Goal: Task Accomplishment & Management: Use online tool/utility

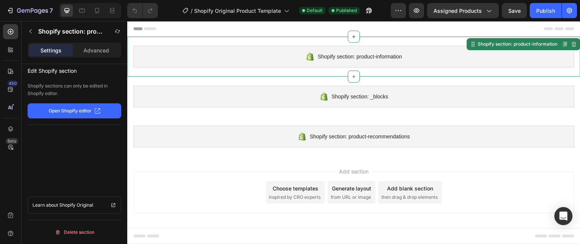
click at [116, 108] on button "Open Shopify editor" at bounding box center [75, 110] width 94 height 15
click at [15, 69] on div at bounding box center [10, 71] width 15 height 15
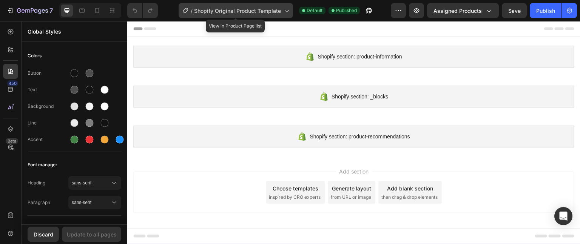
click at [270, 6] on div "/ Shopify Original Product Template" at bounding box center [235, 10] width 114 height 15
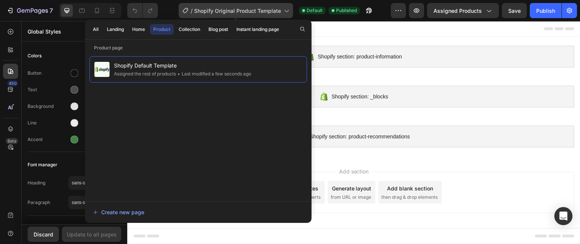
click at [270, 6] on div "/ Shopify Original Product Template" at bounding box center [235, 10] width 114 height 15
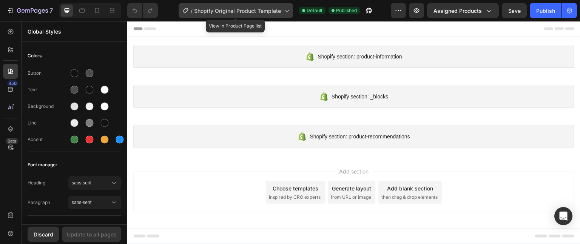
click at [270, 6] on div "/ Shopify Original Product Template" at bounding box center [235, 10] width 114 height 15
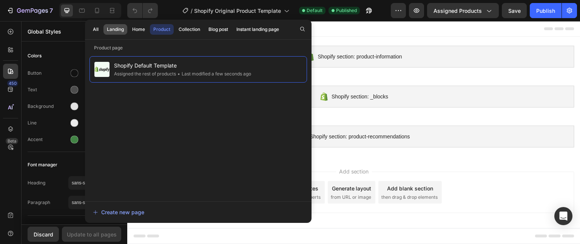
click at [113, 29] on div "Landing" at bounding box center [115, 29] width 17 height 7
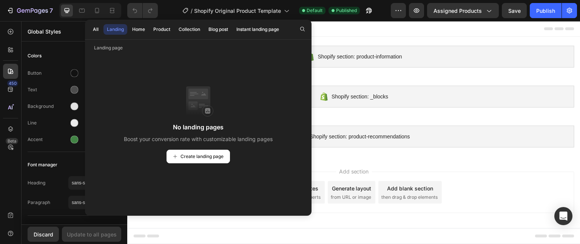
click at [216, 114] on div "No landing pages Boost your conversion rate with customizable landing pages Cre…" at bounding box center [197, 125] width 217 height 138
click at [217, 157] on span "Create landing page" at bounding box center [201, 156] width 43 height 7
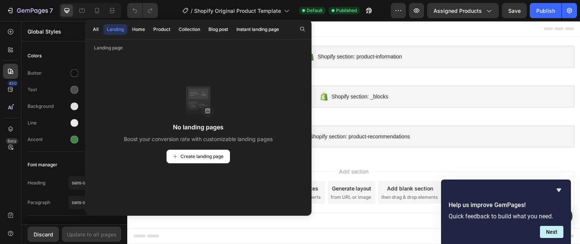
click at [339, 36] on div at bounding box center [353, 28] width 441 height 15
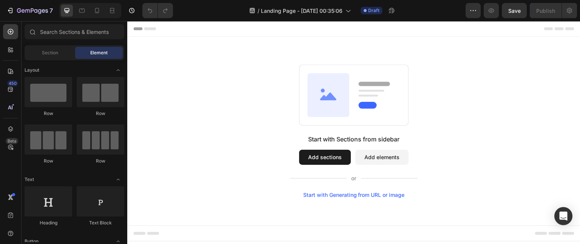
click at [65, 60] on div "Section Element" at bounding box center [75, 52] width 100 height 15
click at [59, 54] on div "Section" at bounding box center [50, 53] width 48 height 12
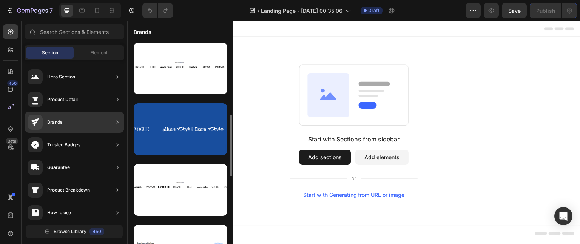
scroll to position [243, 0]
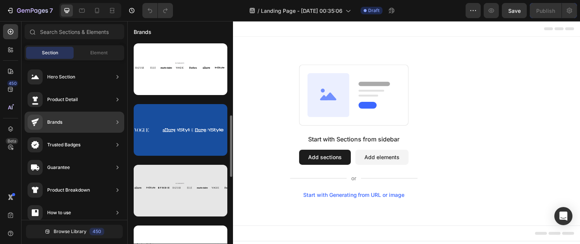
click at [177, 190] on div at bounding box center [181, 191] width 94 height 52
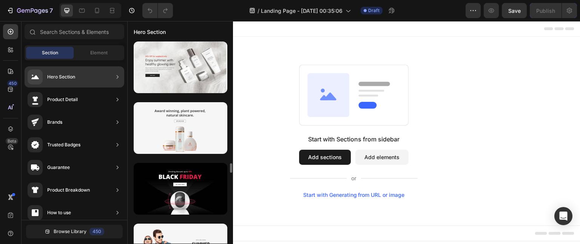
scroll to position [2688, 0]
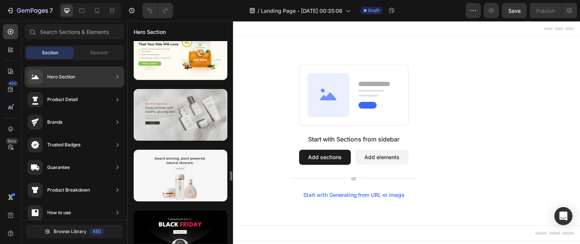
click at [186, 119] on div at bounding box center [181, 115] width 94 height 52
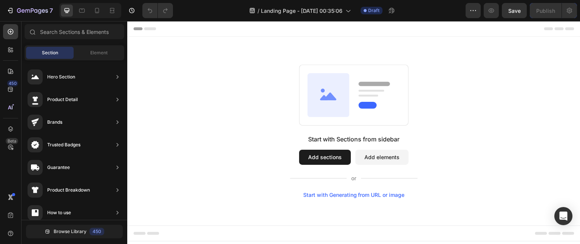
click at [317, 160] on button "Add sections" at bounding box center [325, 157] width 52 height 15
click at [374, 161] on button "Add elements" at bounding box center [381, 157] width 53 height 15
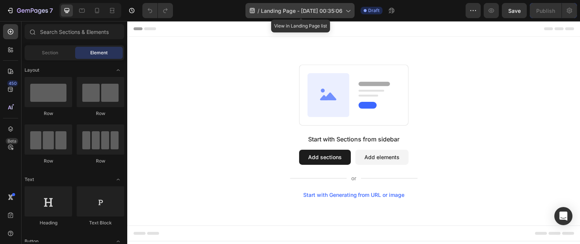
click at [350, 14] on div "/ Landing Page - Sep 29, 00:35:06" at bounding box center [299, 10] width 109 height 15
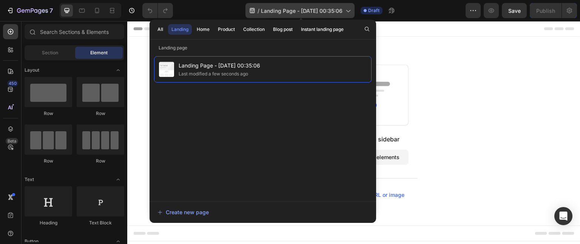
click at [350, 14] on div "/ Landing Page - Sep 29, 00:35:06" at bounding box center [299, 10] width 109 height 15
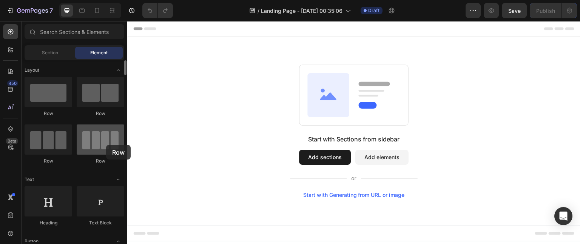
click at [106, 145] on div at bounding box center [101, 140] width 48 height 30
click at [334, 161] on button "Add sections" at bounding box center [325, 157] width 52 height 15
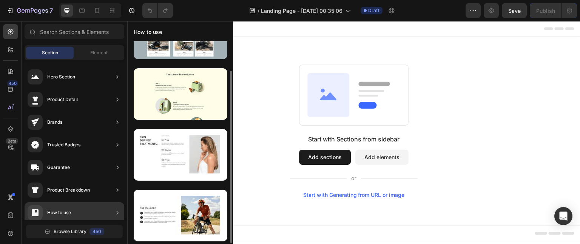
scroll to position [35, 0]
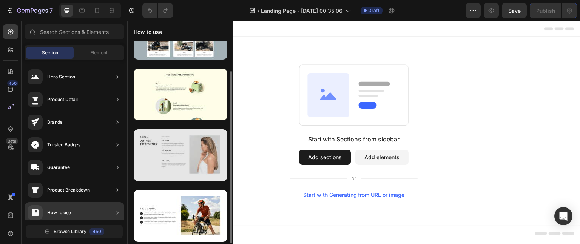
click at [171, 162] on div at bounding box center [181, 155] width 94 height 52
click at [195, 155] on div at bounding box center [181, 155] width 94 height 52
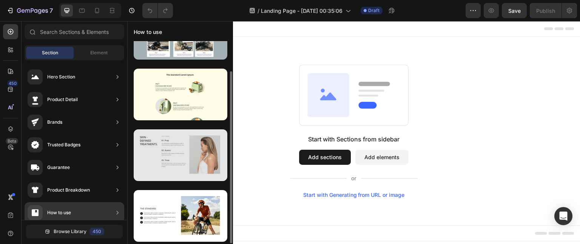
click at [195, 155] on div at bounding box center [181, 155] width 94 height 52
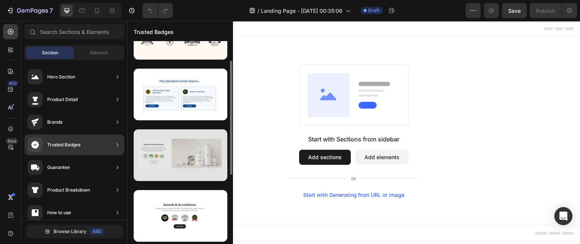
scroll to position [0, 0]
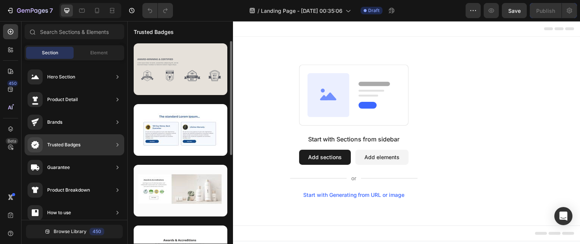
click at [171, 78] on div at bounding box center [181, 69] width 94 height 52
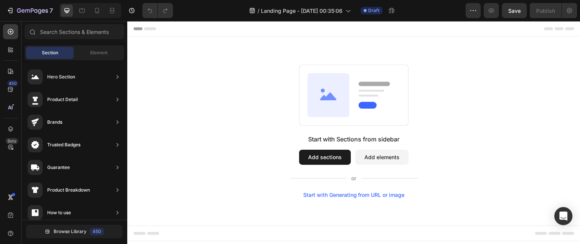
click at [345, 158] on button "Add sections" at bounding box center [325, 157] width 52 height 15
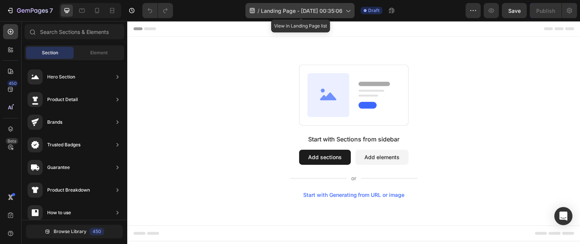
click at [351, 13] on icon at bounding box center [348, 11] width 8 height 8
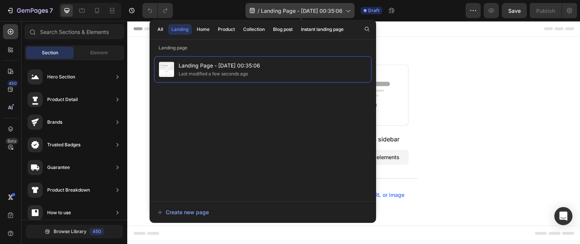
click at [351, 13] on icon at bounding box center [348, 11] width 8 height 8
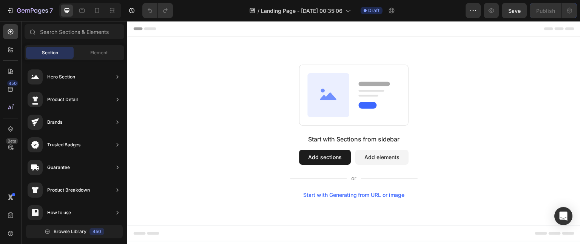
click at [381, 165] on button "Add elements" at bounding box center [381, 157] width 53 height 15
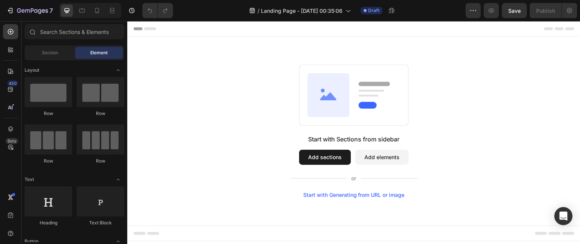
click at [355, 132] on div "Start with Sections from sidebar Add sections Add elements Start with Generatin…" at bounding box center [353, 132] width 398 height 134
click at [317, 158] on button "Add sections" at bounding box center [325, 157] width 52 height 15
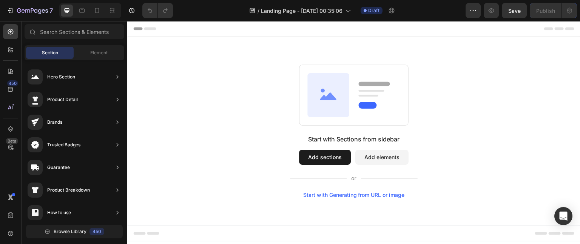
click at [317, 158] on button "Add sections" at bounding box center [325, 157] width 52 height 15
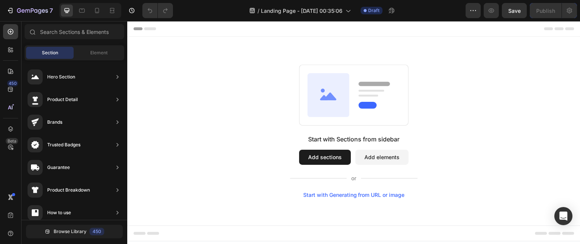
click at [317, 158] on button "Add sections" at bounding box center [325, 157] width 52 height 15
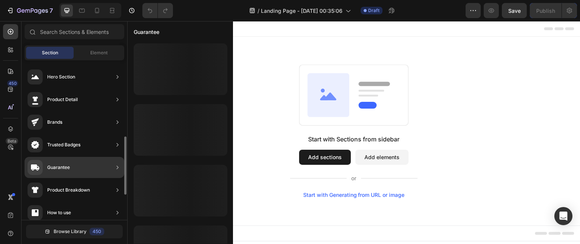
scroll to position [278, 0]
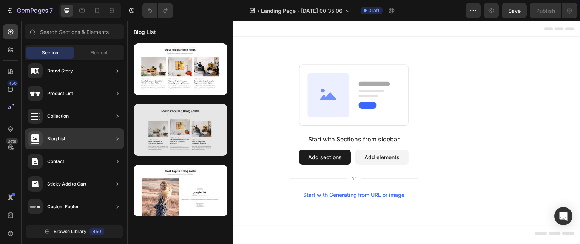
click at [152, 134] on div at bounding box center [181, 130] width 94 height 52
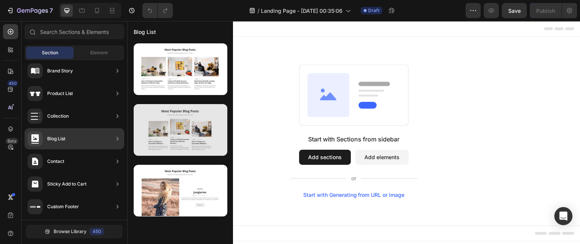
click at [152, 134] on div at bounding box center [181, 130] width 94 height 52
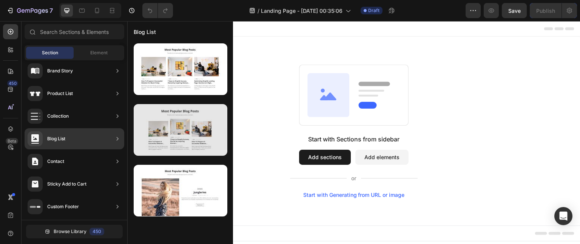
click at [152, 134] on div at bounding box center [181, 130] width 94 height 52
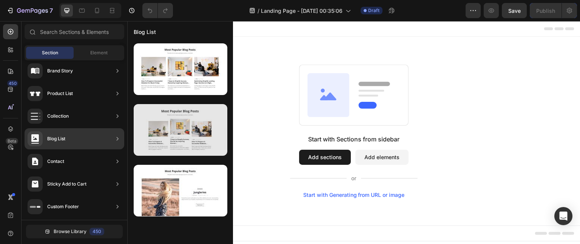
click at [152, 134] on div at bounding box center [181, 130] width 94 height 52
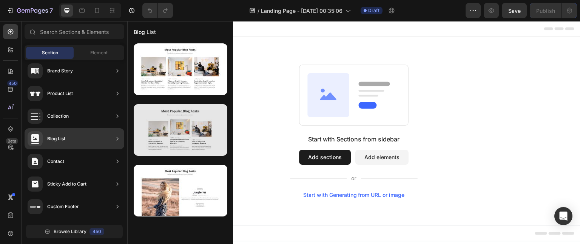
click at [152, 134] on div at bounding box center [181, 130] width 94 height 52
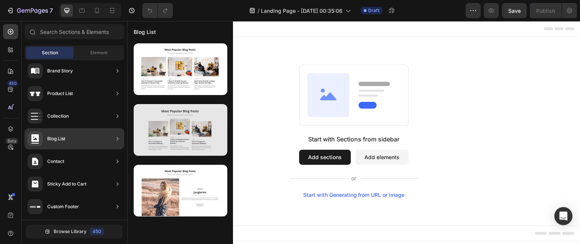
click at [152, 134] on div at bounding box center [181, 130] width 94 height 52
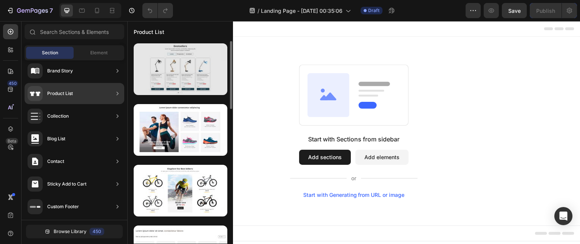
click at [166, 75] on div at bounding box center [181, 69] width 94 height 52
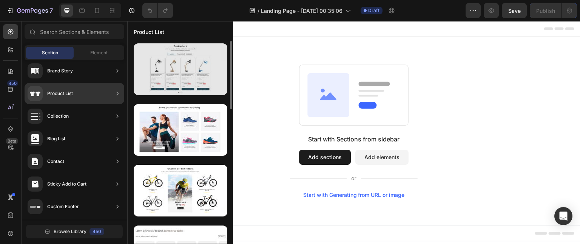
click at [166, 75] on div at bounding box center [181, 69] width 94 height 52
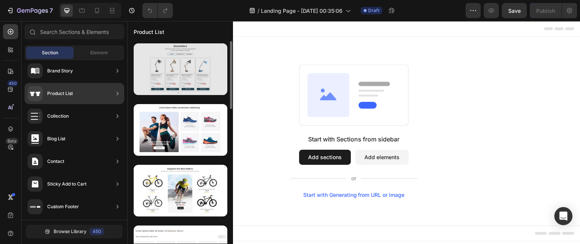
click at [166, 75] on div at bounding box center [181, 69] width 94 height 52
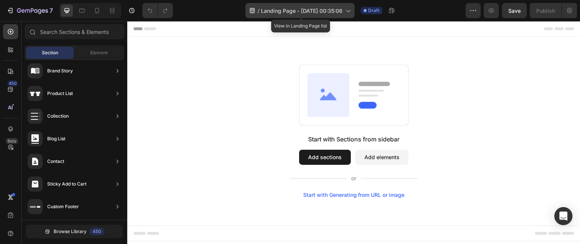
click at [346, 12] on icon at bounding box center [348, 11] width 8 height 8
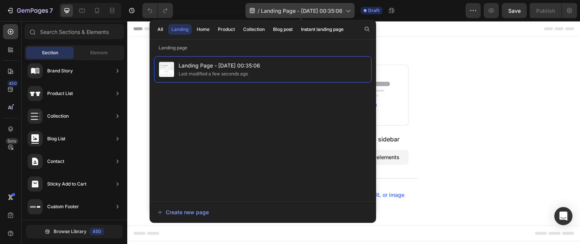
click at [346, 12] on icon at bounding box center [348, 11] width 8 height 8
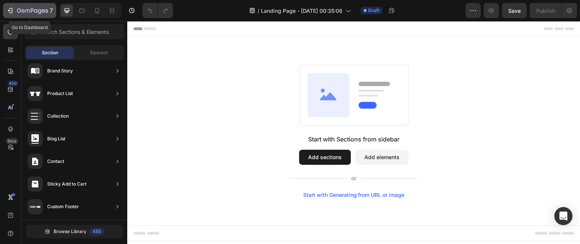
click at [12, 14] on div "7" at bounding box center [29, 10] width 46 height 9
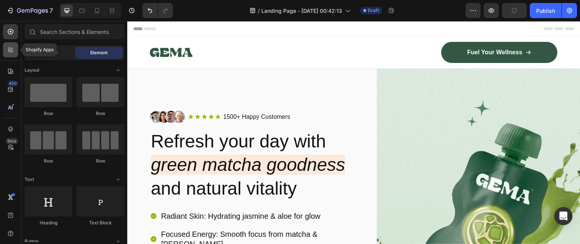
click at [12, 51] on icon at bounding box center [11, 50] width 8 height 8
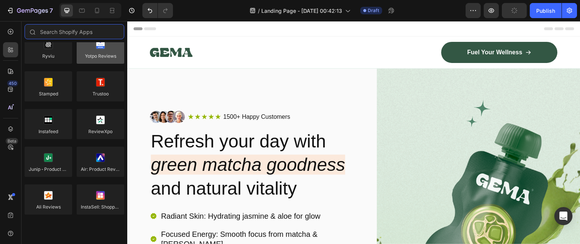
scroll to position [95, 0]
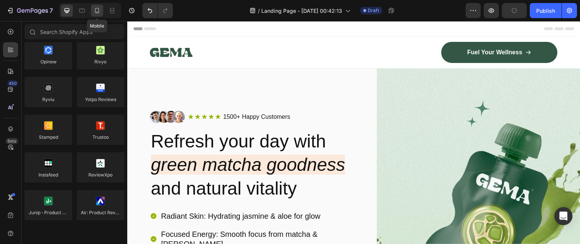
click at [94, 11] on icon at bounding box center [97, 11] width 8 height 8
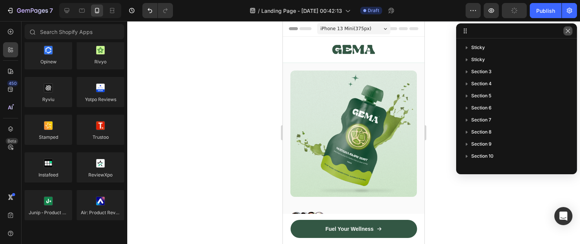
click at [571, 30] on button "button" at bounding box center [567, 30] width 9 height 9
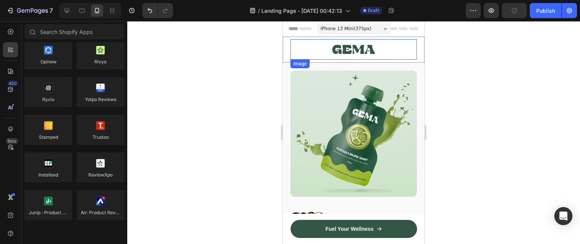
click at [398, 45] on div at bounding box center [353, 49] width 126 height 20
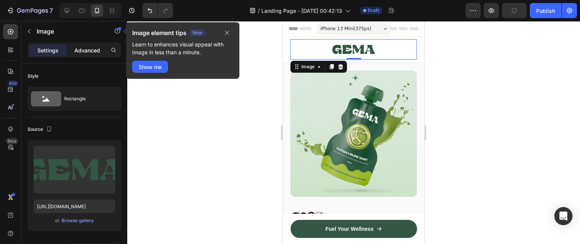
click at [94, 50] on p "Advanced" at bounding box center [87, 50] width 26 height 8
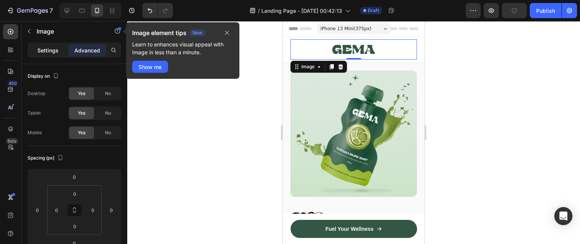
click at [51, 48] on p "Settings" at bounding box center [47, 50] width 21 height 8
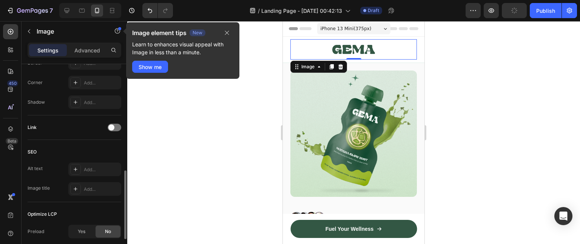
scroll to position [386, 0]
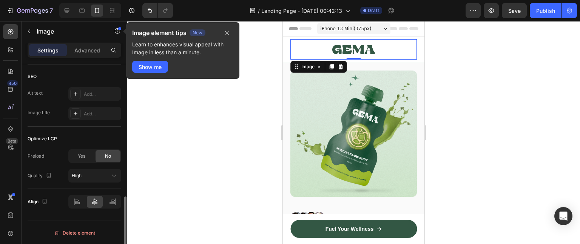
click at [89, 151] on div "Yes" at bounding box center [81, 156] width 25 height 12
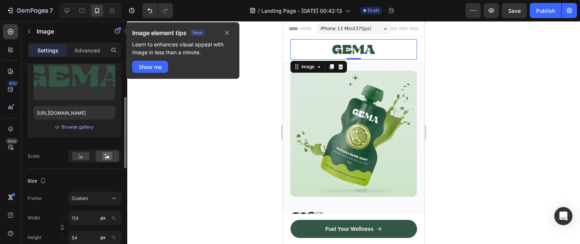
scroll to position [93, 0]
click at [90, 129] on div "Browse gallery" at bounding box center [77, 127] width 32 height 7
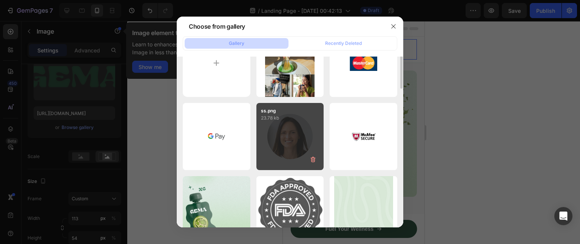
scroll to position [0, 0]
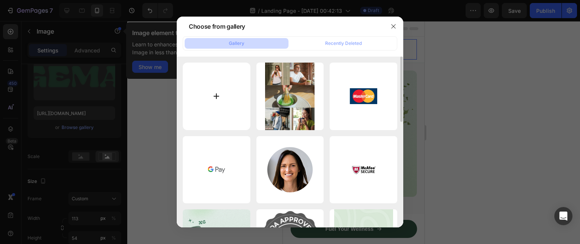
click at [229, 105] on input "file" at bounding box center [217, 97] width 68 height 68
type input "C:\fakepath\Pain Scale of Different Hair removal methods (10).png"
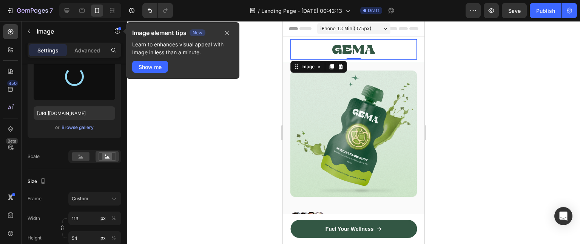
type input "https://cdn.shopify.com/s/files/1/0656/4315/1569/files/gempages_586457926219072…"
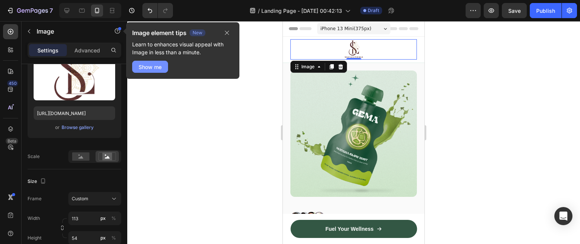
click at [155, 71] on button "Show me" at bounding box center [150, 67] width 36 height 12
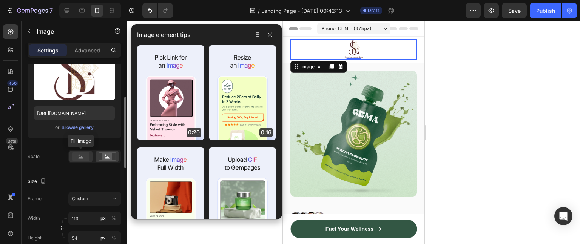
click at [81, 155] on rect at bounding box center [80, 156] width 17 height 8
click at [104, 158] on rect at bounding box center [107, 157] width 10 height 8
click at [269, 35] on icon "button" at bounding box center [270, 35] width 6 height 6
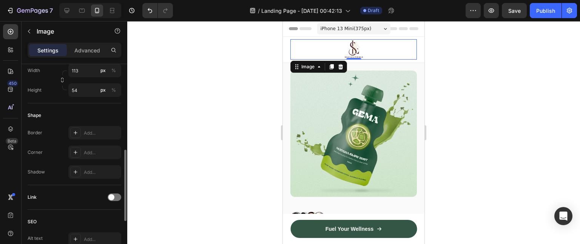
scroll to position [241, 0]
click at [110, 198] on span at bounding box center [111, 197] width 6 height 6
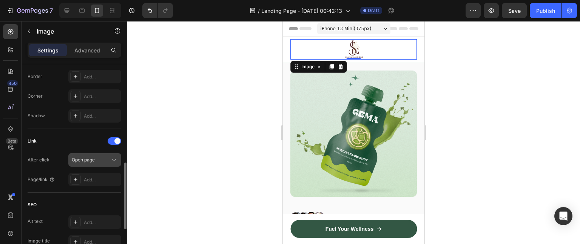
click at [106, 157] on div "Open page" at bounding box center [91, 160] width 38 height 7
click at [57, 135] on div "Link" at bounding box center [75, 141] width 94 height 12
click at [98, 181] on div "Add..." at bounding box center [101, 180] width 35 height 7
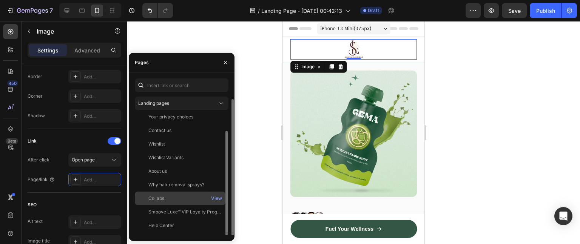
scroll to position [11, 0]
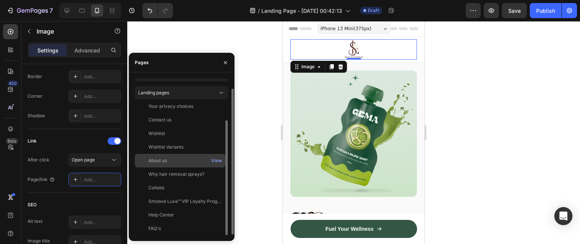
click at [168, 166] on div "About us View" at bounding box center [180, 161] width 91 height 14
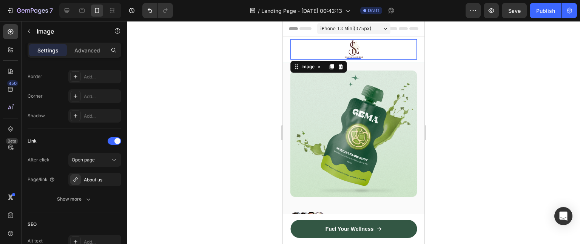
click at [249, 198] on div at bounding box center [353, 132] width 452 height 223
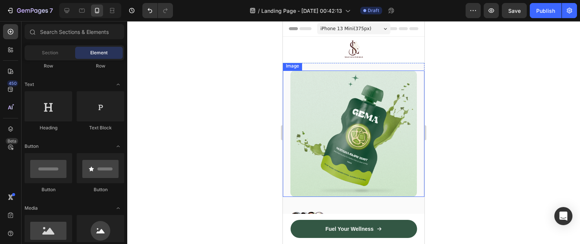
click at [345, 166] on img at bounding box center [353, 134] width 126 height 126
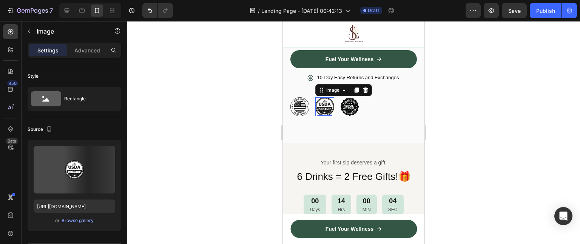
scroll to position [297, 0]
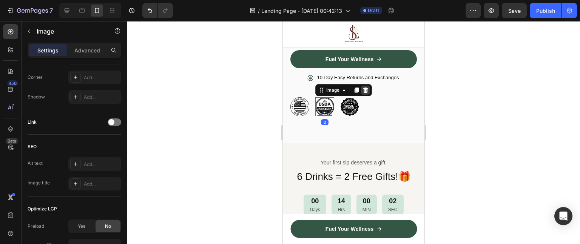
click at [366, 88] on icon at bounding box center [365, 90] width 5 height 5
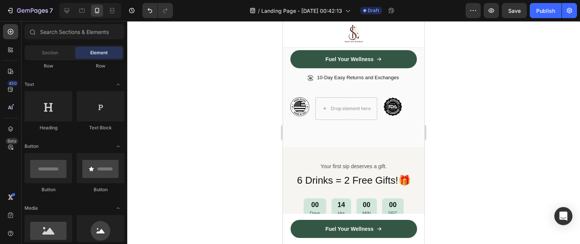
click at [432, 111] on div at bounding box center [353, 132] width 452 height 223
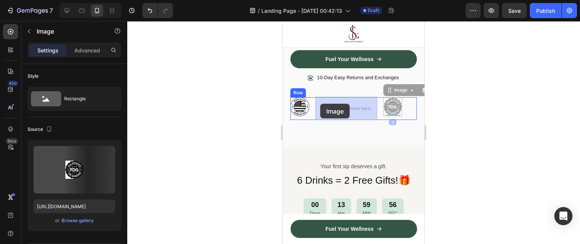
drag, startPoint x: 392, startPoint y: 107, endPoint x: 320, endPoint y: 104, distance: 72.1
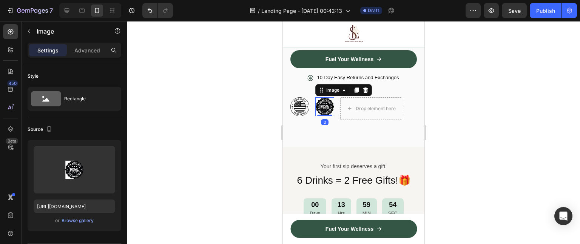
click at [455, 117] on div at bounding box center [353, 132] width 452 height 223
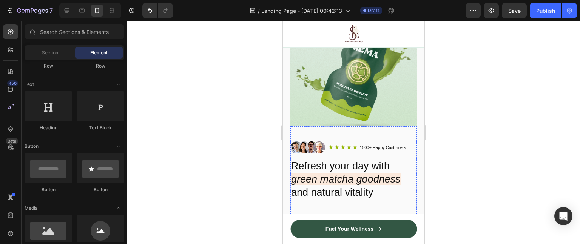
scroll to position [64, 0]
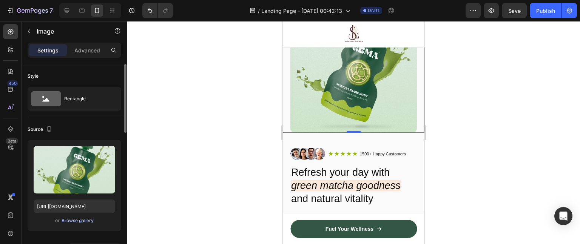
click at [76, 218] on div "Browse gallery" at bounding box center [77, 220] width 32 height 7
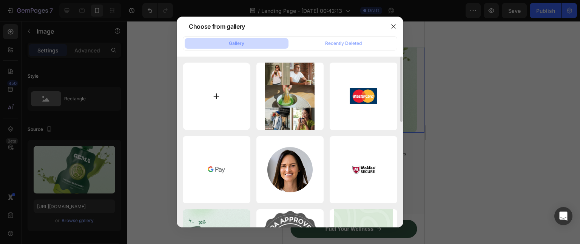
click at [228, 111] on input "file" at bounding box center [217, 97] width 68 height 68
type input "C:\fakepath\b033d0bd-c613-4d31-bfb0-3caf6fa0e5e8.jpg"
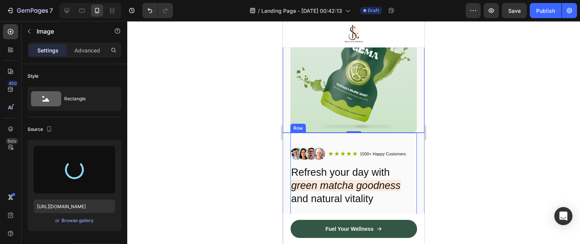
scroll to position [0, 0]
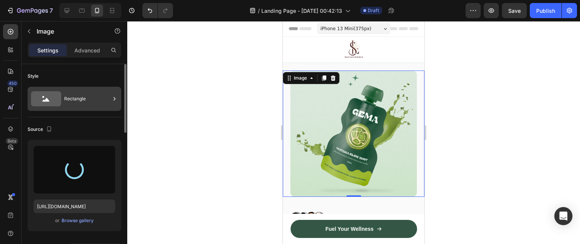
click at [71, 105] on div "Rectangle" at bounding box center [87, 98] width 46 height 17
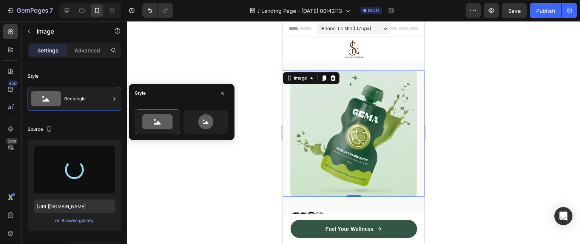
type input "https://cdn.shopify.com/s/files/1/0656/4315/1569/files/gempages_586457926219072…"
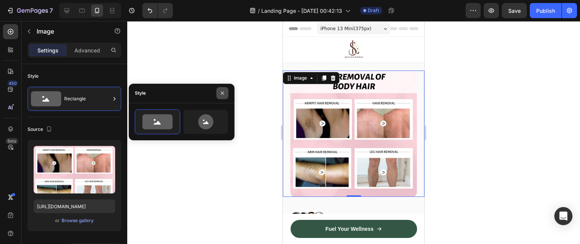
click at [225, 90] on icon "button" at bounding box center [222, 93] width 6 height 6
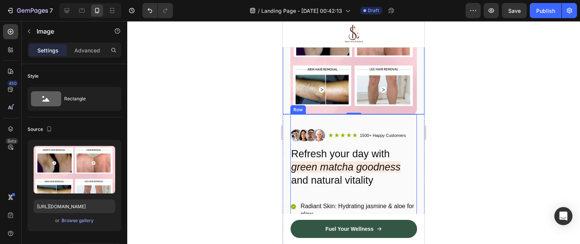
scroll to position [108, 0]
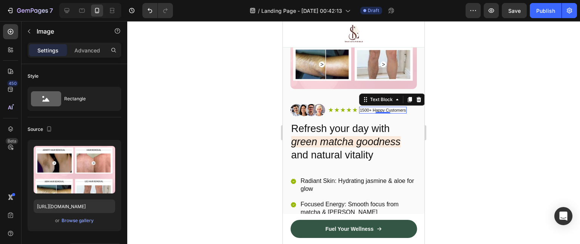
click at [368, 108] on p "1500+ Happy Customers" at bounding box center [383, 110] width 46 height 5
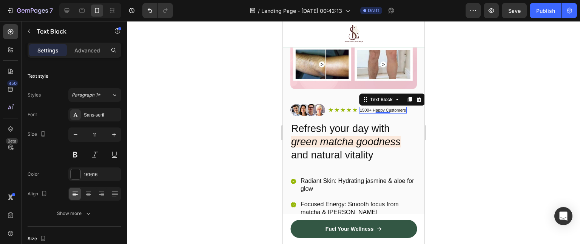
click at [364, 108] on p "1500+ Happy Customers" at bounding box center [383, 110] width 46 height 5
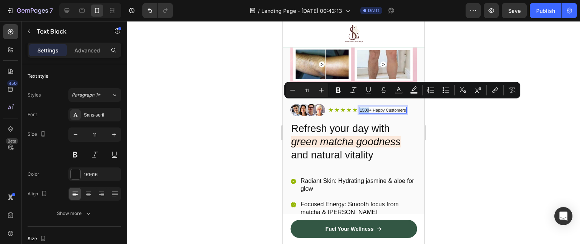
click at [364, 108] on p "1500+ Happy Customers" at bounding box center [383, 110] width 46 height 5
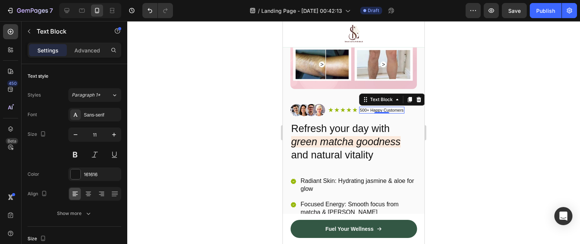
click at [456, 107] on div at bounding box center [353, 132] width 452 height 223
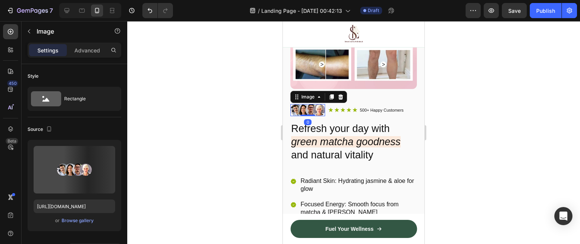
click at [317, 104] on img at bounding box center [307, 110] width 35 height 12
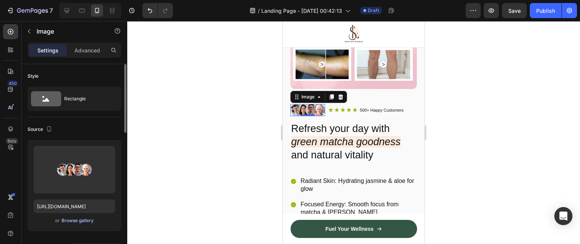
click at [82, 224] on button "Browse gallery" at bounding box center [77, 221] width 33 height 8
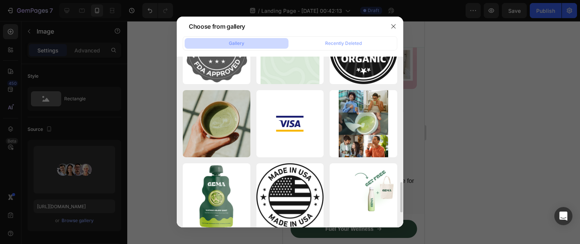
scroll to position [790, 0]
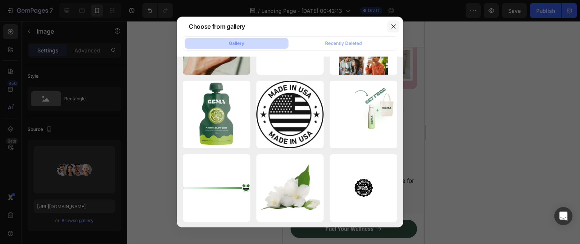
click at [391, 29] on icon "button" at bounding box center [393, 26] width 6 height 6
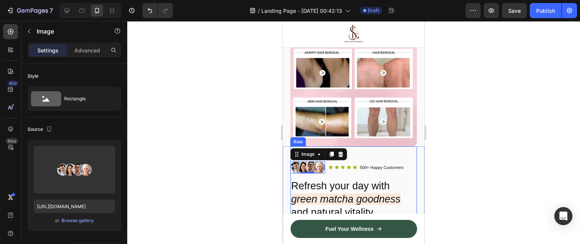
scroll to position [51, 0]
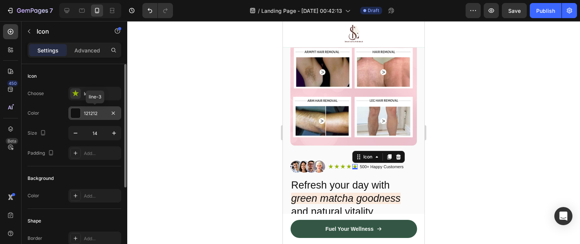
click at [76, 111] on div at bounding box center [76, 113] width 10 height 10
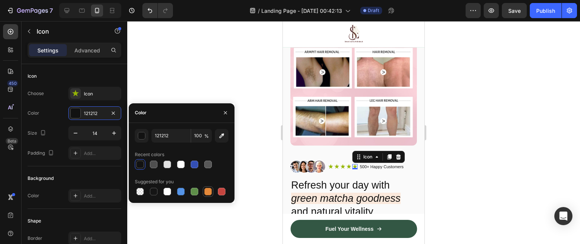
click at [208, 192] on div at bounding box center [208, 192] width 8 height 8
type input "E4893A"
click at [195, 82] on div at bounding box center [353, 132] width 452 height 223
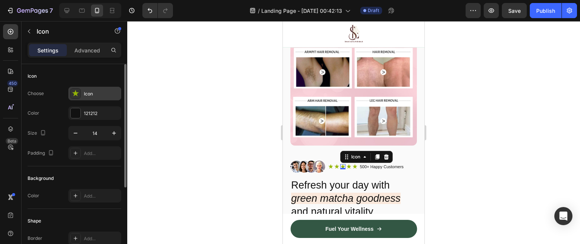
click at [93, 95] on div "Icon" at bounding box center [101, 94] width 35 height 7
click at [81, 114] on div "121212" at bounding box center [94, 113] width 53 height 14
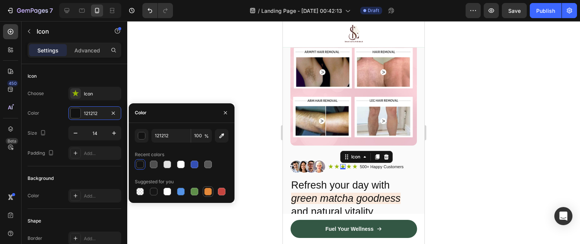
click at [207, 196] on div at bounding box center [208, 191] width 11 height 11
type input "E4893A"
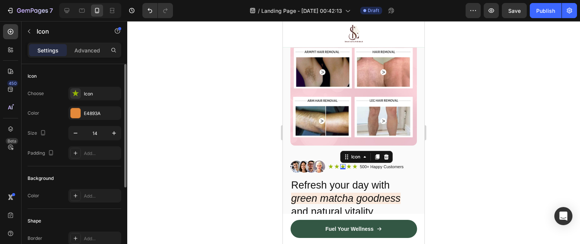
click at [85, 172] on div "Background" at bounding box center [75, 178] width 94 height 12
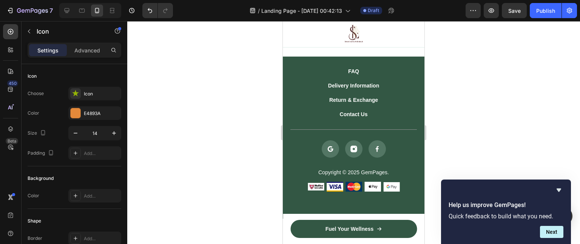
scroll to position [4062, 0]
click at [514, 117] on div at bounding box center [353, 132] width 452 height 223
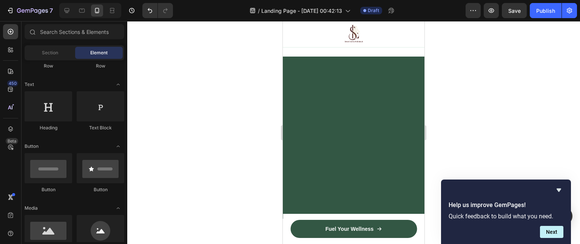
scroll to position [0, 0]
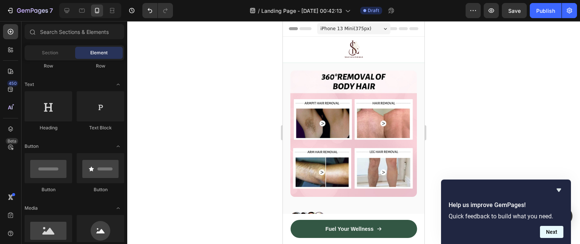
click at [553, 232] on button "Next" at bounding box center [551, 232] width 23 height 12
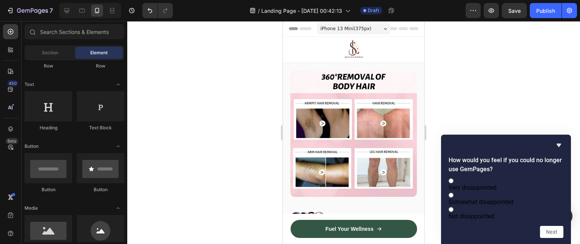
click at [486, 198] on label "Somewhat disappointed" at bounding box center [505, 198] width 115 height 14
click at [453, 198] on input "Somewhat disappointed" at bounding box center [450, 195] width 5 height 5
radio input "true"
click at [551, 236] on button "Next" at bounding box center [551, 232] width 23 height 12
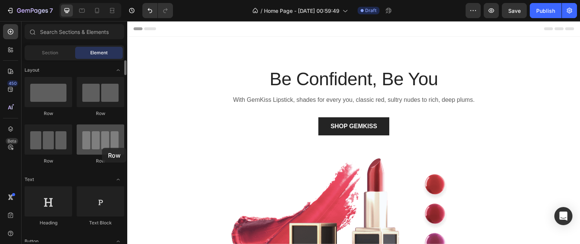
click at [102, 148] on div at bounding box center [101, 140] width 48 height 30
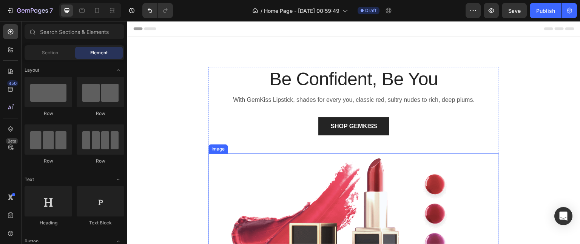
click at [246, 160] on img at bounding box center [353, 226] width 291 height 145
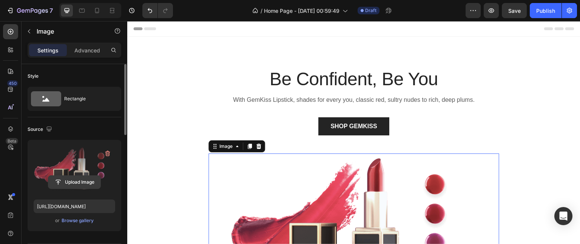
click at [72, 184] on input "file" at bounding box center [74, 182] width 52 height 13
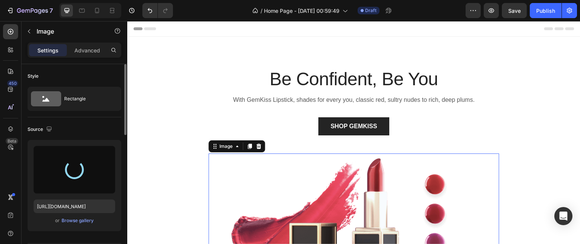
type input "https://cdn.shopify.com/s/files/1/0656/4315/1569/files/gempages_586457926219072…"
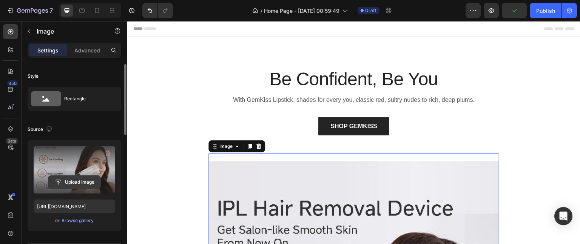
click at [60, 181] on input "file" at bounding box center [74, 182] width 52 height 13
type input "C:\fakepath\S27ca3e7b0b344337a64b86119e36e4a5W.png_220x220.png_.avif"
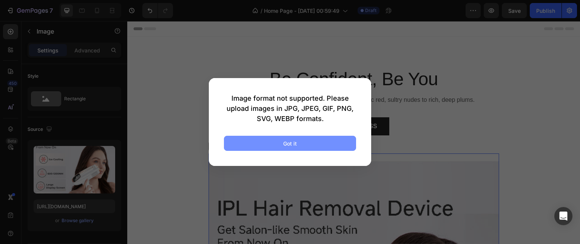
click at [283, 143] on div "Got it" at bounding box center [290, 144] width 14 height 8
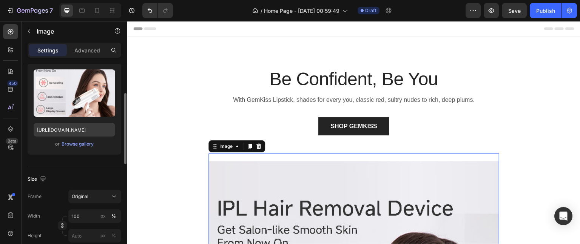
scroll to position [80, 0]
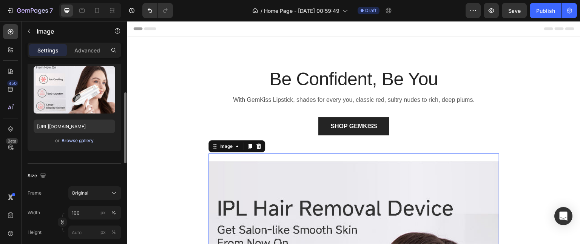
click at [83, 142] on div "Browse gallery" at bounding box center [77, 140] width 32 height 7
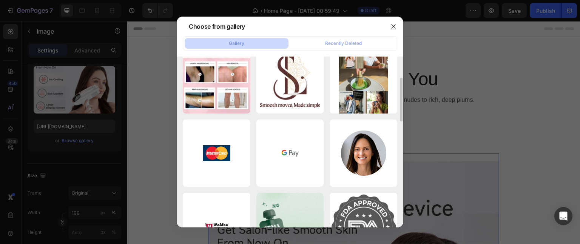
scroll to position [0, 0]
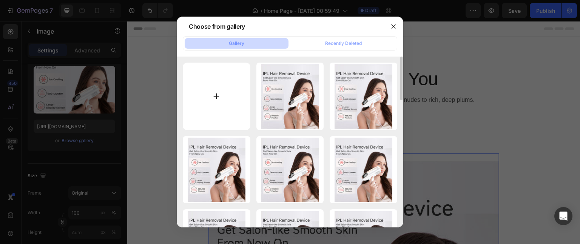
click at [211, 95] on input "file" at bounding box center [217, 97] width 68 height 68
type input "C:\fakepath\S8693d8b6d5cf4df39d8371b064931ed00.webp"
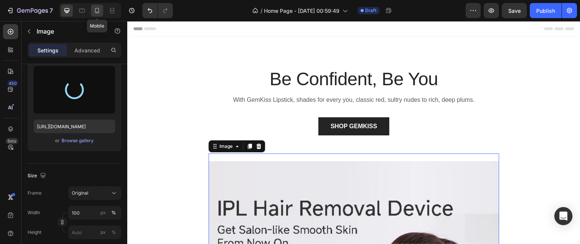
click at [96, 11] on icon at bounding box center [97, 11] width 8 height 8
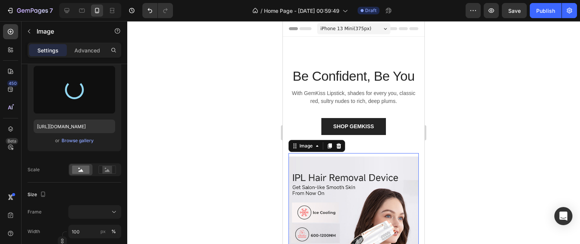
click at [373, 28] on div "iPhone 13 Mini ( 375 px)" at bounding box center [353, 28] width 73 height 11
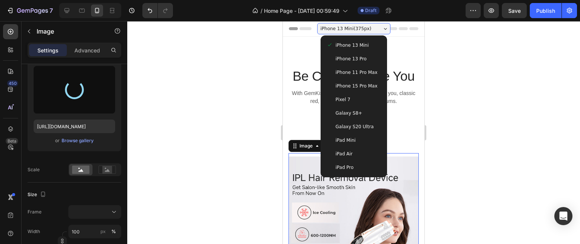
click at [361, 114] on div "Galaxy S8+" at bounding box center [353, 113] width 54 height 8
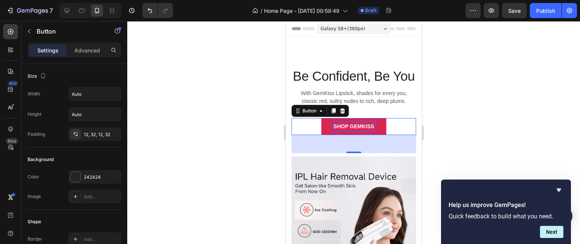
click at [368, 131] on p "SHOP GEMKISS" at bounding box center [353, 127] width 41 height 8
click at [368, 131] on p "SHOP SMOOVELUXETM" at bounding box center [353, 127] width 73 height 8
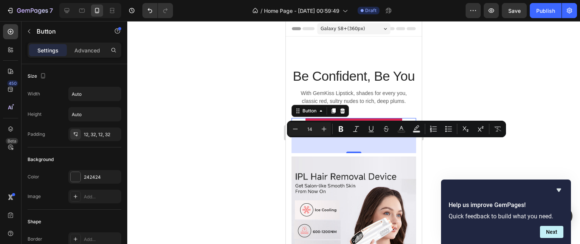
drag, startPoint x: 374, startPoint y: 143, endPoint x: 381, endPoint y: 143, distance: 7.2
click at [381, 135] on button "SHOP SMOOVELUXETM" at bounding box center [353, 126] width 97 height 17
click at [484, 128] on icon "Editor contextual toolbar" at bounding box center [481, 129] width 8 height 8
click at [455, 48] on div at bounding box center [353, 132] width 452 height 223
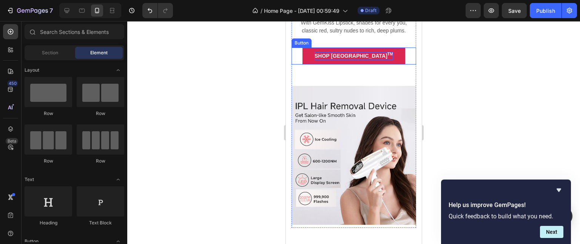
scroll to position [70, 0]
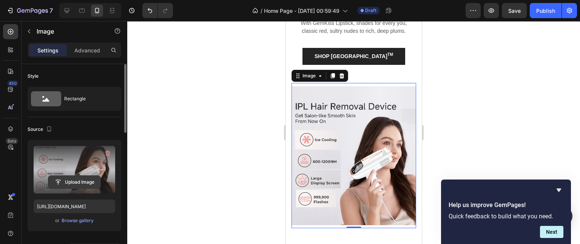
click at [72, 182] on input "file" at bounding box center [74, 182] width 52 height 13
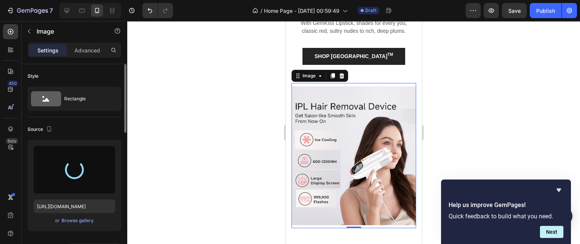
type input "https://cdn.shopify.com/s/files/1/0656/4315/1569/files/gempages_586457926219072…"
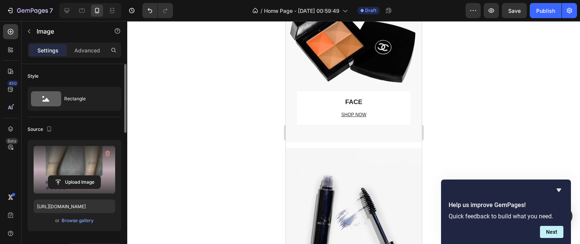
scroll to position [1039, 0]
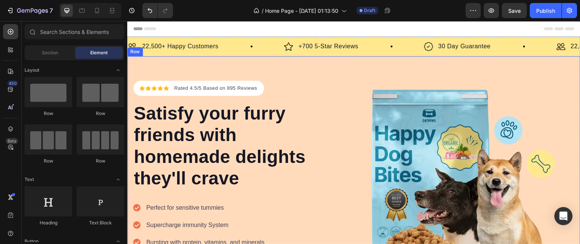
click at [336, 79] on div "Icon Icon Icon Icon Icon Icon List Hoz Rated 4.5/5 Based on 895 Reviews Text bl…" at bounding box center [353, 196] width 453 height 280
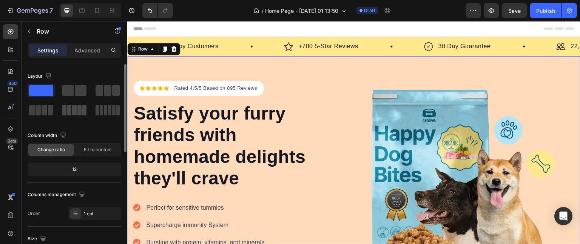
click at [85, 115] on span at bounding box center [84, 110] width 4 height 11
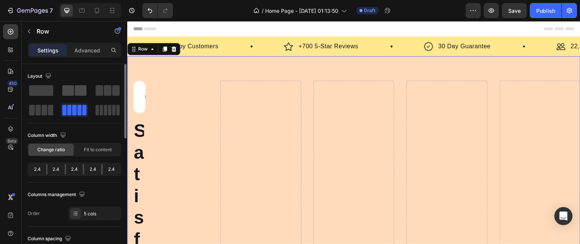
click at [78, 89] on span at bounding box center [81, 90] width 12 height 11
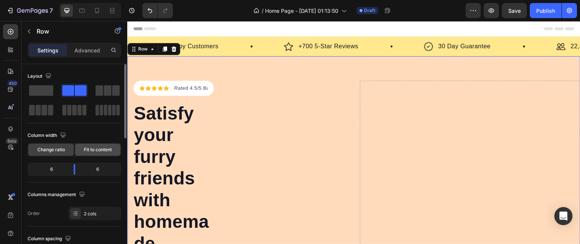
click at [98, 148] on span "Fit to content" at bounding box center [98, 149] width 28 height 7
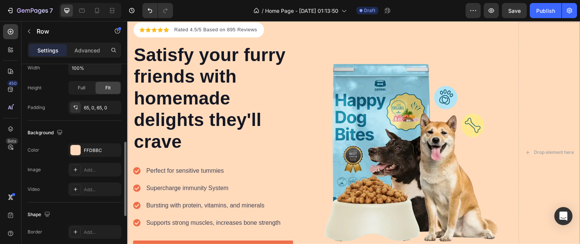
scroll to position [212, 0]
click at [92, 154] on div "FFDBBC" at bounding box center [94, 151] width 53 height 14
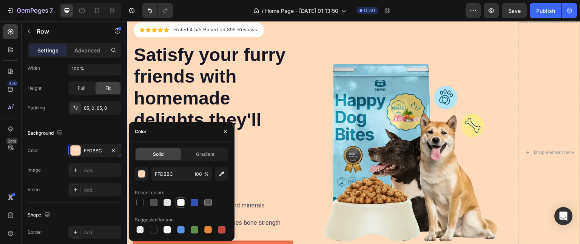
click at [181, 203] on div at bounding box center [181, 203] width 8 height 8
type input "FFFFFF"
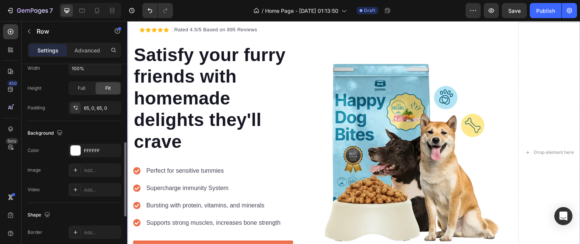
click at [101, 131] on div "Background" at bounding box center [75, 133] width 94 height 12
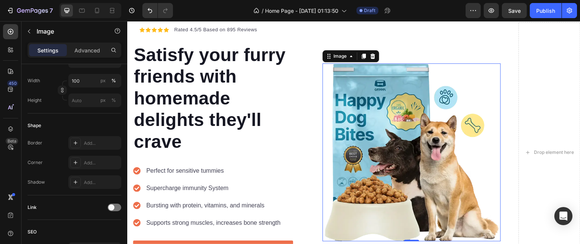
scroll to position [0, 0]
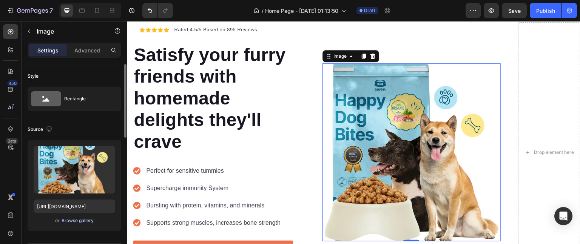
click at [77, 220] on div "Browse gallery" at bounding box center [77, 220] width 32 height 7
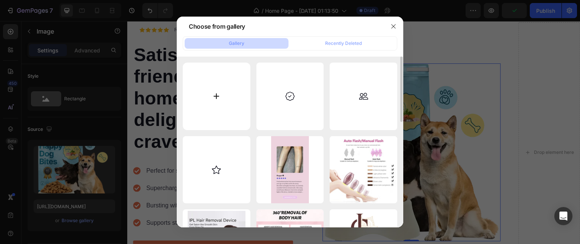
click at [213, 91] on input "file" at bounding box center [217, 97] width 68 height 68
type input "C:\fakepath\1618302974854.jpg"
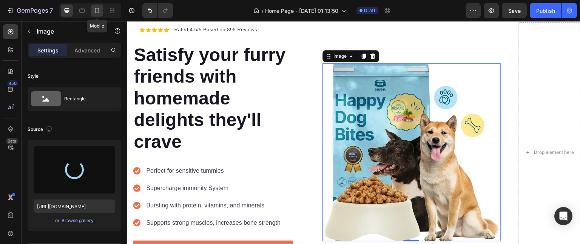
click at [98, 12] on icon at bounding box center [97, 11] width 8 height 8
type input "428"
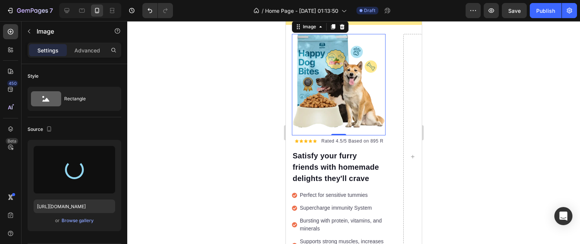
scroll to position [15, 0]
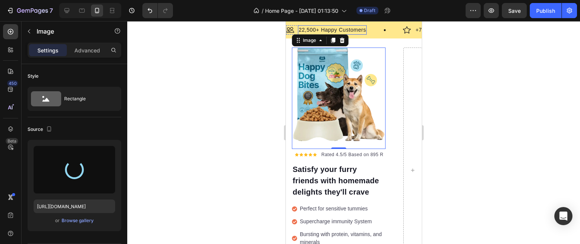
click at [311, 31] on p "22,500+ Happy Customers" at bounding box center [331, 30] width 67 height 8
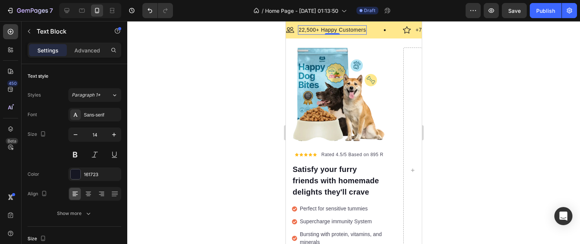
click at [305, 31] on p "22,500+ Happy Customers" at bounding box center [331, 30] width 67 height 8
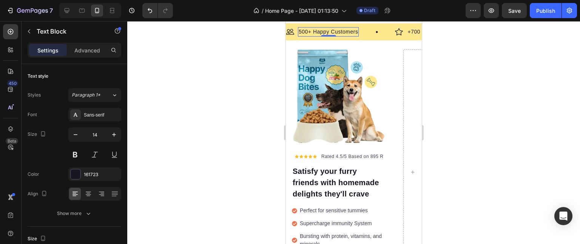
click at [449, 40] on div at bounding box center [353, 132] width 452 height 223
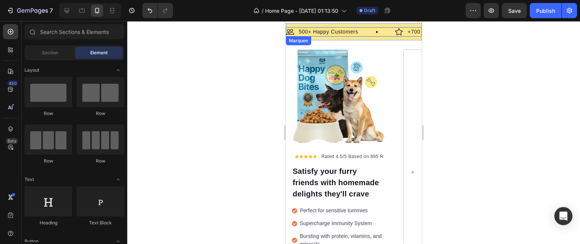
click at [364, 35] on div "Image 500+ Happy Customers Text Block Row" at bounding box center [340, 31] width 109 height 9
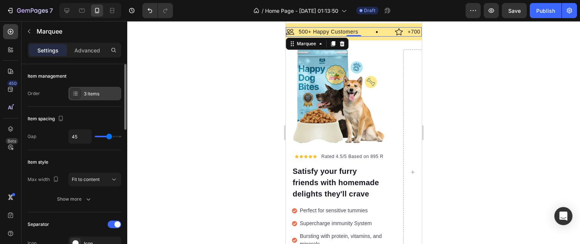
click at [89, 96] on div "3 items" at bounding box center [101, 94] width 35 height 7
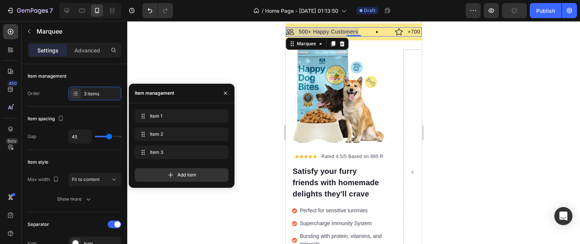
click at [209, 5] on div "/ Home Page - Sep 29, 01:13:50 Draft" at bounding box center [322, 10] width 286 height 15
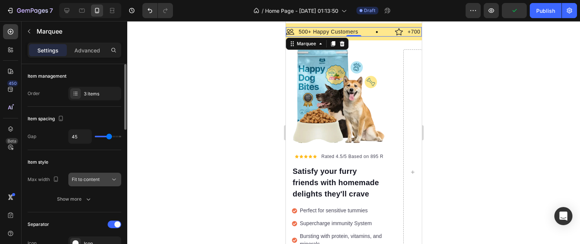
click at [84, 182] on div "Fit to content" at bounding box center [95, 180] width 46 height 8
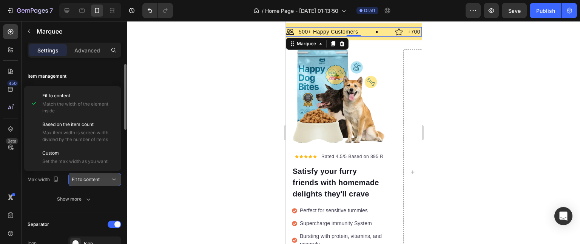
click at [84, 182] on div "Fit to content" at bounding box center [95, 180] width 46 height 8
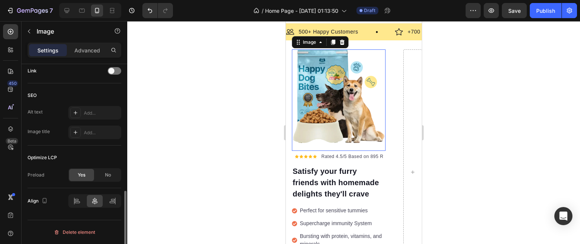
scroll to position [0, 0]
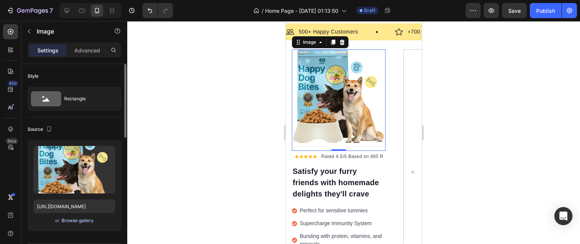
click at [86, 223] on div "Browse gallery" at bounding box center [77, 220] width 32 height 7
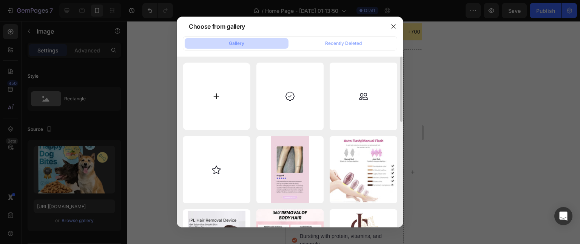
click at [218, 110] on input "file" at bounding box center [217, 97] width 68 height 68
type input "C:\fakepath\1618302974854.jpg"
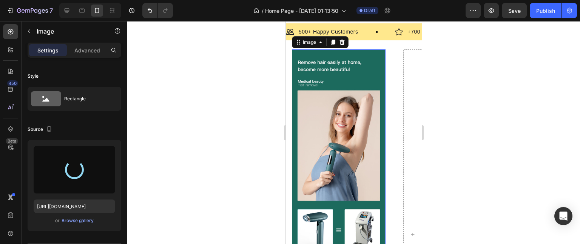
type input "https://cdn.shopify.com/s/files/1/0656/4315/1569/files/gempages_586457926219072…"
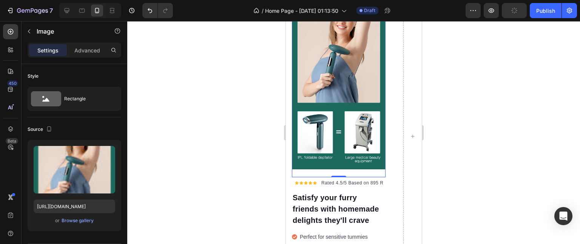
scroll to position [143, 0]
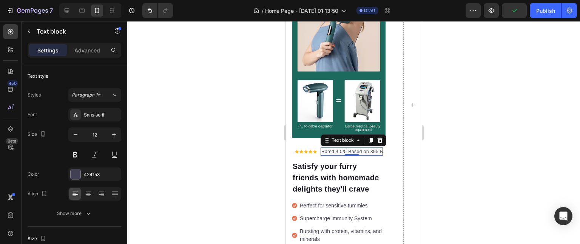
click at [369, 148] on p "Rated 4.5/5 Based on 895 Reviews" at bounding box center [351, 151] width 61 height 7
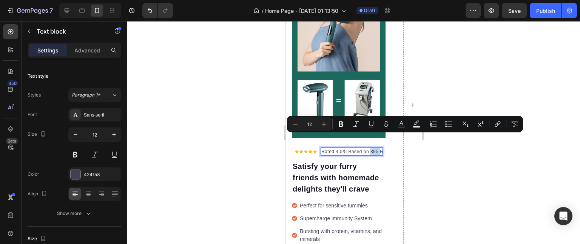
click at [369, 148] on p "Rated 4.5/5 Based on 895 Reviews" at bounding box center [351, 151] width 61 height 7
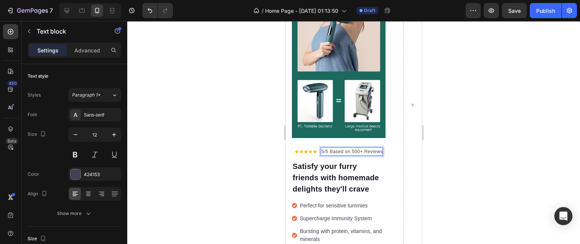
scroll to position [0, 24]
click at [251, 143] on div at bounding box center [353, 132] width 452 height 223
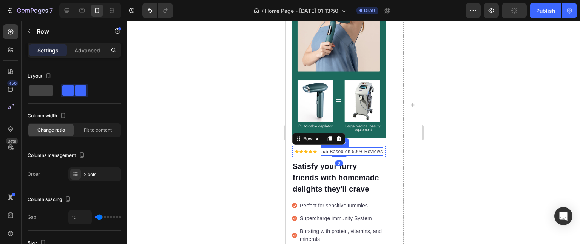
click at [324, 148] on p "Rated 4.5/5 Based on 500+ Reviews" at bounding box center [332, 151] width 61 height 7
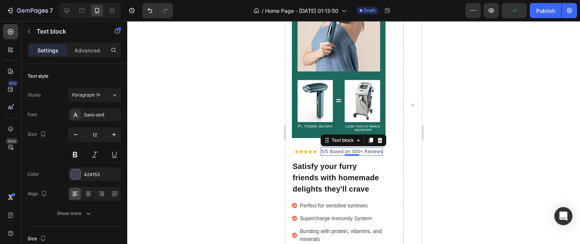
scroll to position [0, 0]
click at [324, 148] on p "Rated 4.5/5 Based on 500+ Reviews" at bounding box center [351, 151] width 61 height 7
click at [340, 148] on p "Rated 4.5/5 Based on 500+ Reviews" at bounding box center [351, 151] width 61 height 7
click at [446, 155] on div at bounding box center [353, 132] width 452 height 223
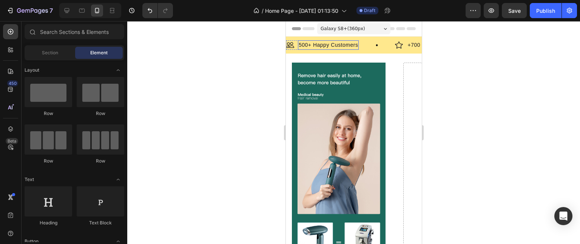
click at [342, 49] on div "500+ Happy Customers" at bounding box center [327, 44] width 61 height 9
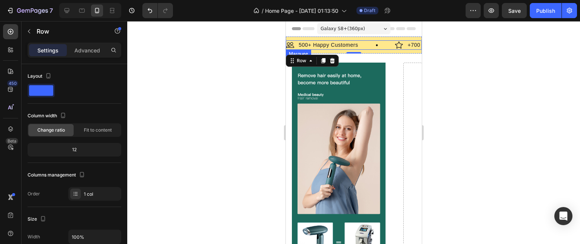
click at [384, 42] on div "Image 500+ Happy Customers Text Block Row" at bounding box center [340, 44] width 109 height 9
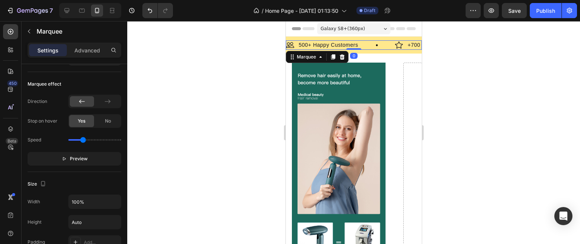
scroll to position [225, 0]
click at [75, 155] on span "Preview" at bounding box center [79, 159] width 18 height 8
click at [75, 155] on span "Pause" at bounding box center [78, 159] width 13 height 8
click at [65, 158] on icon "button" at bounding box center [63, 158] width 5 height 5
click at [65, 158] on icon "button" at bounding box center [66, 158] width 5 height 5
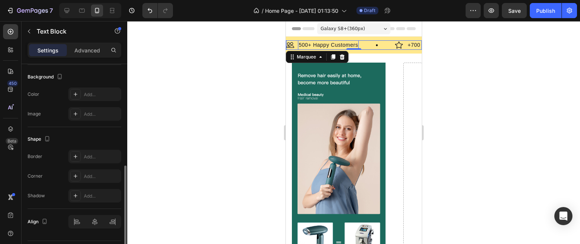
click at [304, 43] on p "500+ Happy Customers" at bounding box center [317, 45] width 59 height 8
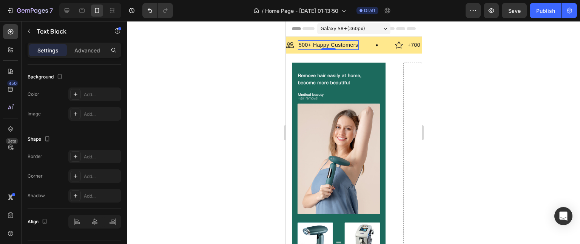
scroll to position [0, 0]
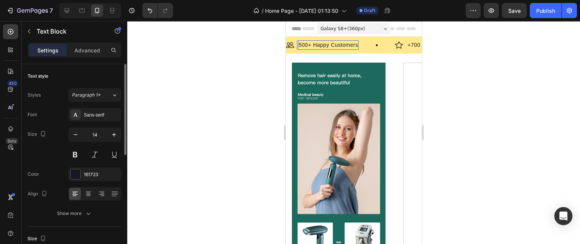
click at [226, 43] on p "500+ Happy Customers" at bounding box center [196, 45] width 59 height 8
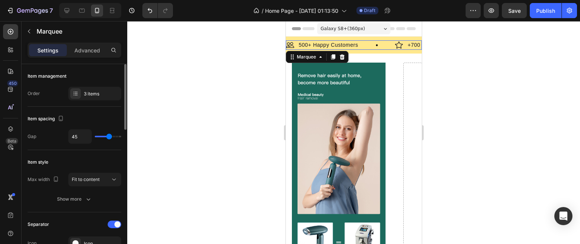
click at [383, 46] on div "Image 500+ Happy Customers Text Block Row" at bounding box center [328, 44] width 109 height 9
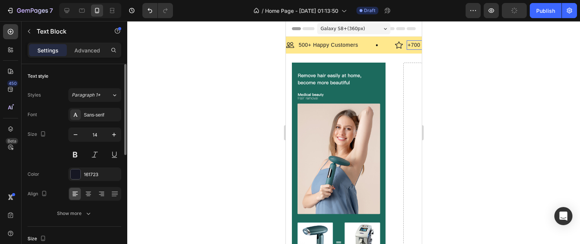
click at [396, 44] on p "+700 5-Star Reviews" at bounding box center [369, 45] width 53 height 8
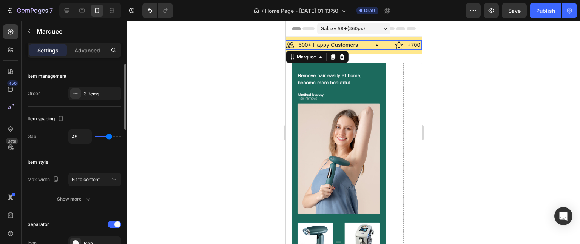
click at [366, 48] on div "Image 500+ Happy Customers Text Block Row" at bounding box center [335, 44] width 109 height 9
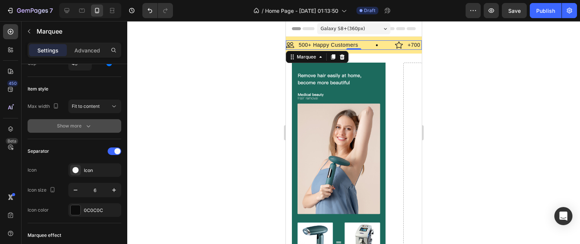
scroll to position [203, 0]
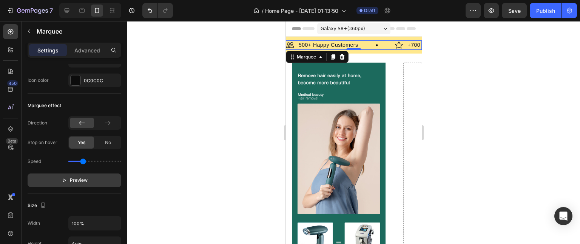
click at [69, 178] on p "Preview" at bounding box center [74, 181] width 26 height 8
click at [69, 178] on p "Pause" at bounding box center [75, 181] width 22 height 8
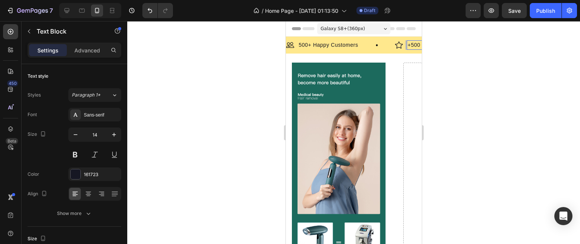
scroll to position [0, 2]
click at [329, 44] on div "Image 500+ Happy Customers Text Block Row" at bounding box center [274, 44] width 109 height 9
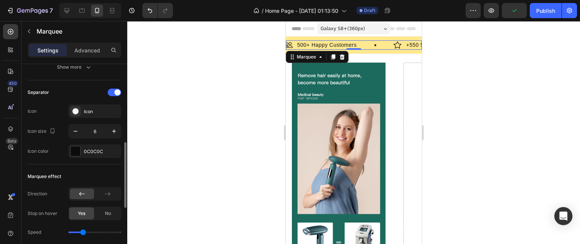
scroll to position [160, 0]
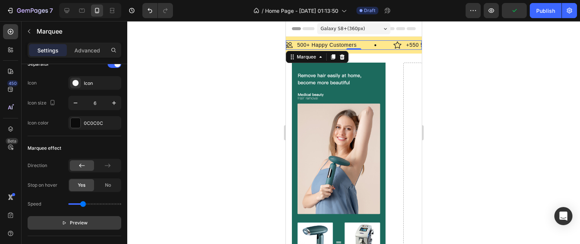
click at [78, 221] on span "Preview" at bounding box center [79, 223] width 18 height 8
click at [78, 221] on span "Pause" at bounding box center [78, 223] width 13 height 8
click at [78, 221] on span "Preview" at bounding box center [79, 223] width 18 height 8
click at [78, 221] on span "Pause" at bounding box center [78, 223] width 13 height 8
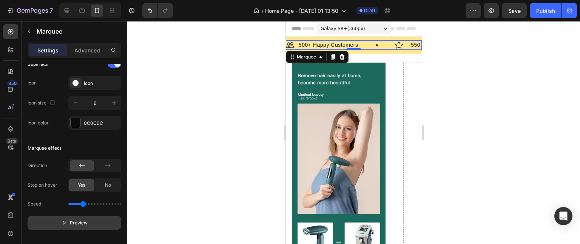
click at [72, 219] on span "Preview" at bounding box center [79, 223] width 18 height 8
click at [69, 222] on p "Pause" at bounding box center [75, 223] width 22 height 8
click at [69, 222] on p "Preview" at bounding box center [74, 223] width 26 height 8
click at [69, 222] on p "Pause" at bounding box center [75, 223] width 22 height 8
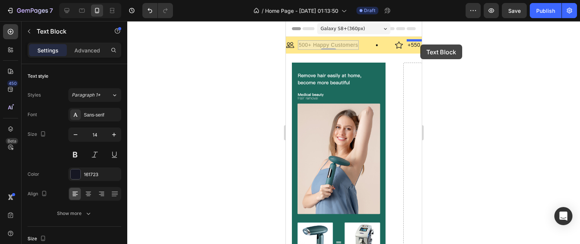
drag, startPoint x: 354, startPoint y: 48, endPoint x: 417, endPoint y: 44, distance: 63.5
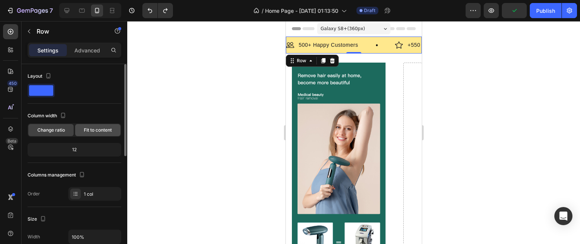
click at [97, 125] on div "Fit to content" at bounding box center [97, 130] width 45 height 12
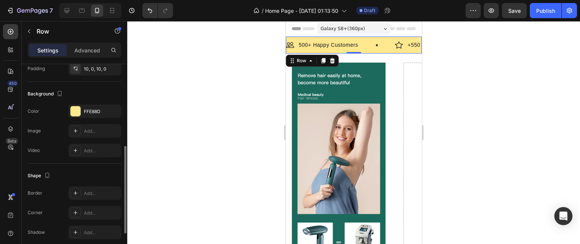
scroll to position [188, 0]
click at [85, 109] on div "FFE88D" at bounding box center [95, 112] width 22 height 7
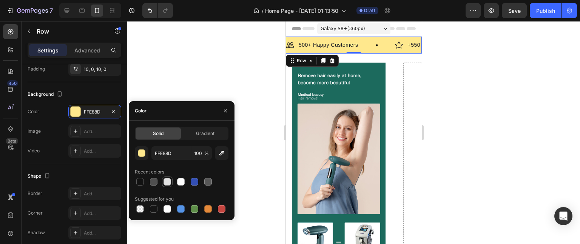
click at [168, 183] on div at bounding box center [167, 182] width 8 height 8
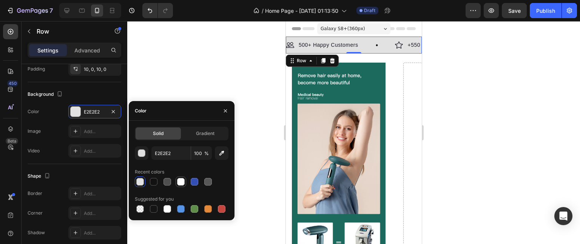
click at [181, 183] on div at bounding box center [181, 182] width 8 height 8
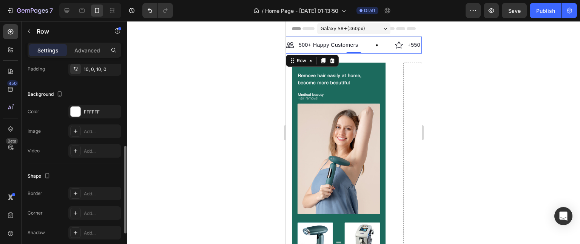
click at [101, 100] on div "Background The changes might be hidden by the video. Color FFFFFF Image Add... …" at bounding box center [75, 123] width 94 height 82
click at [81, 109] on div "FFFFFF" at bounding box center [94, 112] width 53 height 14
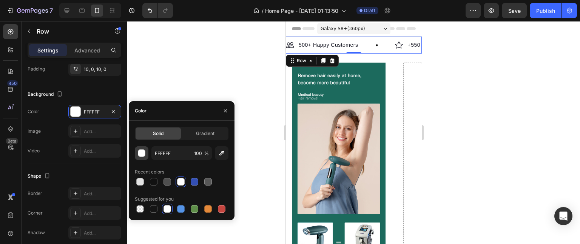
click at [142, 155] on div "button" at bounding box center [142, 154] width 8 height 8
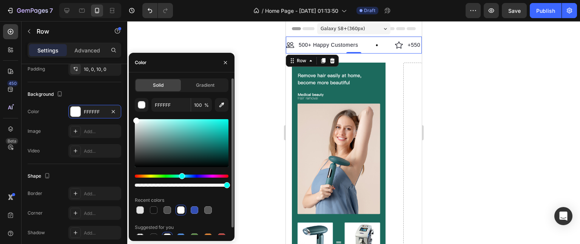
drag, startPoint x: 138, startPoint y: 177, endPoint x: 181, endPoint y: 176, distance: 42.6
click at [181, 176] on div "Hue" at bounding box center [182, 176] width 6 height 6
drag, startPoint x: 181, startPoint y: 176, endPoint x: 181, endPoint y: 142, distance: 34.0
click at [181, 142] on div at bounding box center [182, 153] width 94 height 71
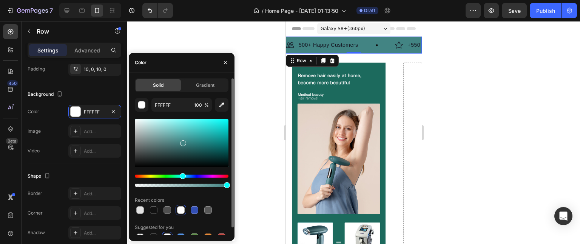
click at [181, 142] on div at bounding box center [182, 143] width 94 height 48
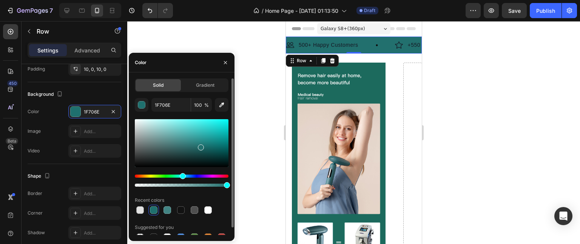
drag, startPoint x: 183, startPoint y: 144, endPoint x: 200, endPoint y: 146, distance: 16.7
click at [200, 146] on div at bounding box center [201, 148] width 6 height 6
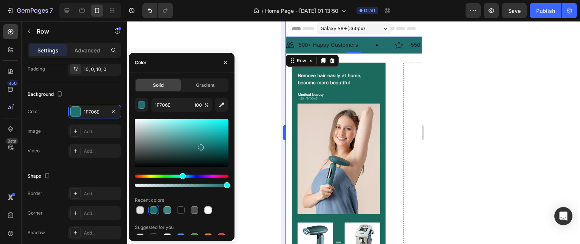
type input "22706E"
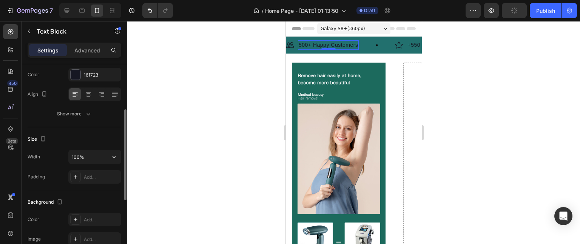
scroll to position [100, 0]
click at [79, 74] on div at bounding box center [76, 74] width 10 height 10
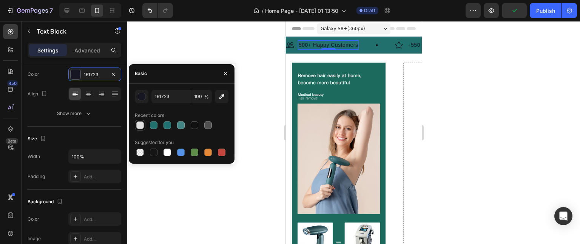
click at [140, 125] on div at bounding box center [140, 125] width 8 height 8
type input "E2E2E2"
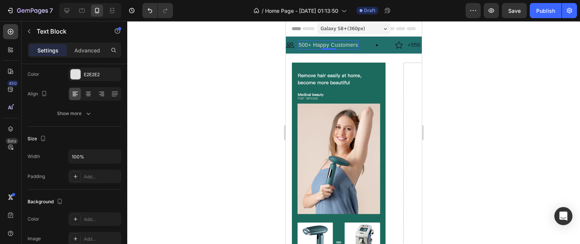
click at [225, 48] on div at bounding box center [353, 132] width 452 height 223
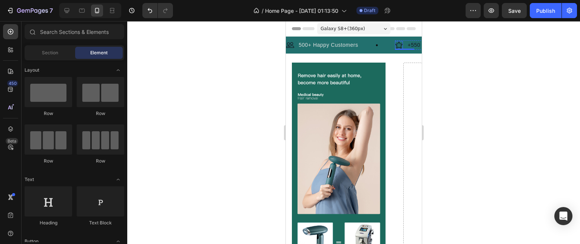
click at [281, 44] on img at bounding box center [277, 45] width 8 height 8
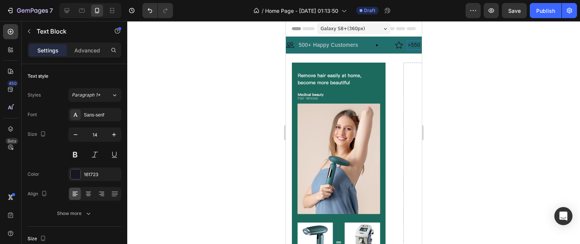
click at [323, 46] on p "+550 5-Star Reviews" at bounding box center [296, 45] width 53 height 8
click at [76, 175] on div at bounding box center [76, 174] width 10 height 10
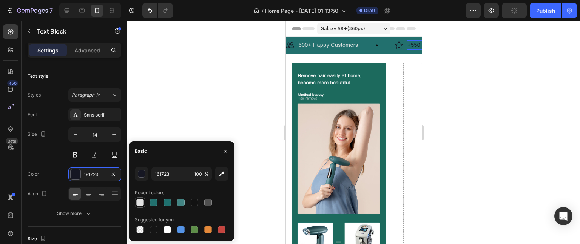
click at [142, 203] on div at bounding box center [140, 203] width 8 height 8
type input "E2E2E2"
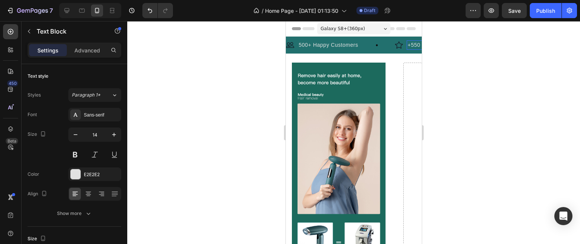
click at [232, 109] on div at bounding box center [353, 132] width 452 height 223
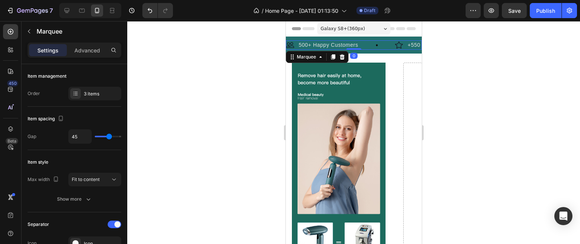
click at [150, 49] on div "Image 500+ Happy Customers Text Block Row" at bounding box center [96, 44] width 109 height 9
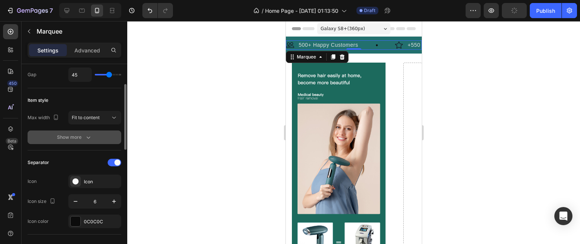
scroll to position [160, 0]
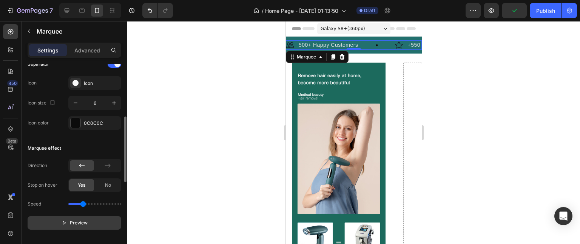
click at [75, 228] on button "Preview" at bounding box center [75, 223] width 94 height 14
click at [75, 228] on button "Pause" at bounding box center [75, 223] width 94 height 14
click at [75, 228] on button "Preview" at bounding box center [75, 223] width 94 height 14
click at [75, 228] on button "Pause" at bounding box center [75, 223] width 94 height 14
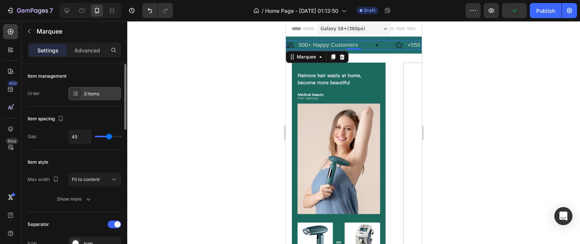
click at [86, 98] on div "3 items" at bounding box center [94, 94] width 53 height 14
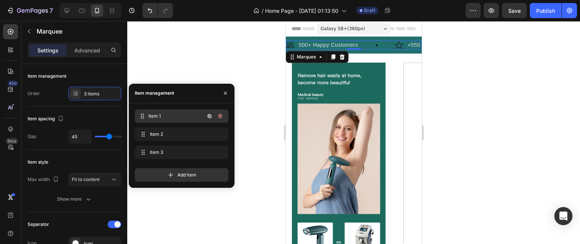
click at [168, 119] on span "Item 1" at bounding box center [176, 116] width 56 height 7
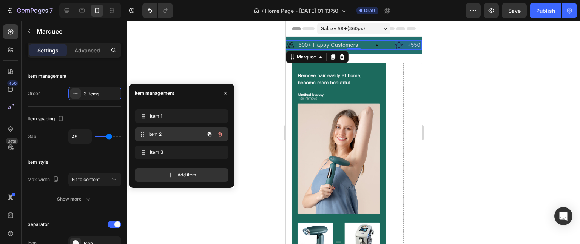
click at [166, 133] on span "Item 2" at bounding box center [176, 134] width 56 height 7
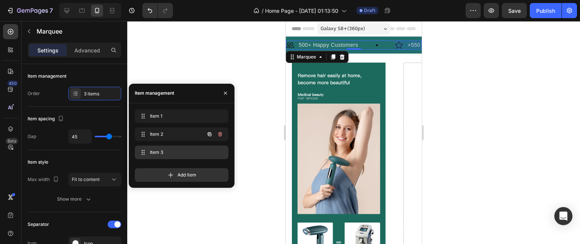
scroll to position [0, 77]
click at [167, 155] on div "Item 3 Item 3" at bounding box center [171, 152] width 66 height 11
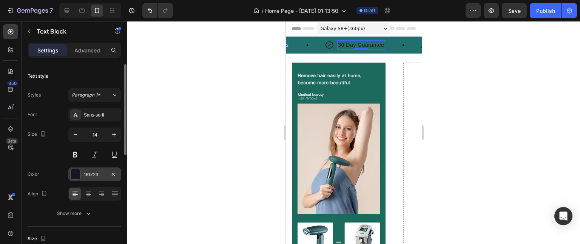
click at [80, 176] on div at bounding box center [75, 174] width 11 height 11
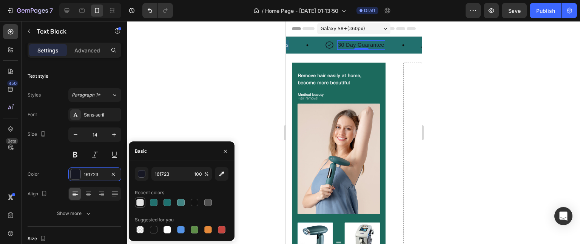
click at [140, 204] on div at bounding box center [140, 203] width 8 height 8
type input "E2E2E2"
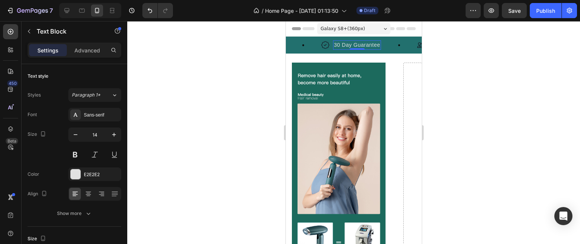
click at [178, 117] on div at bounding box center [353, 132] width 452 height 223
click at [201, 46] on p "30 Day Guarantee" at bounding box center [178, 45] width 46 height 8
click at [151, 45] on p "30 Day Guarantee" at bounding box center [128, 45] width 46 height 8
click at [83, 45] on p "42 Day Guarantee" at bounding box center [60, 45] width 46 height 8
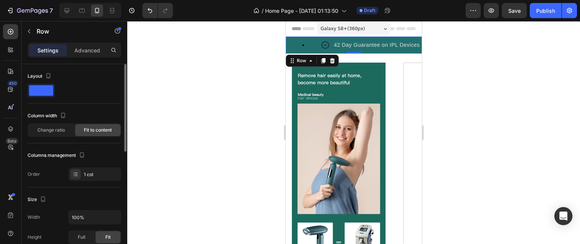
click at [49, 89] on span at bounding box center [41, 90] width 24 height 11
click at [61, 134] on div "Change ratio" at bounding box center [50, 130] width 45 height 12
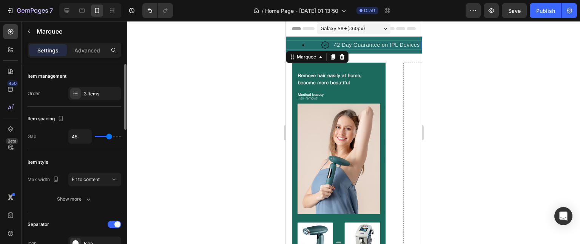
click at [269, 45] on div "Image +550 5-Star Reviews Text Block Row" at bounding box center [218, 44] width 102 height 9
click at [96, 176] on span "Fit to content" at bounding box center [86, 179] width 28 height 7
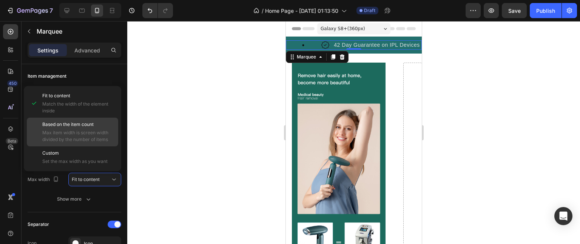
click at [107, 139] on span "Max item width is screen width divided by the number of items" at bounding box center [78, 136] width 72 height 14
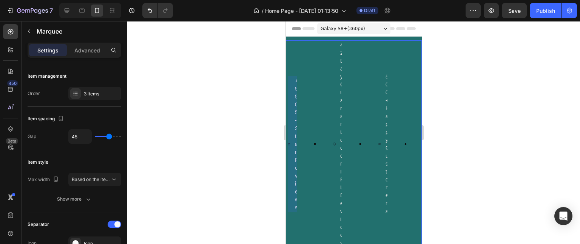
scroll to position [0, 130]
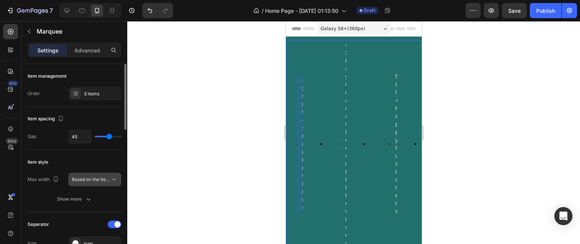
click at [106, 184] on button "Based on the item count" at bounding box center [94, 180] width 53 height 14
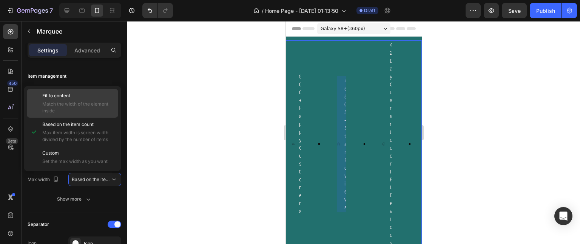
click at [66, 102] on span "Match the width of the element inside" at bounding box center [78, 108] width 72 height 14
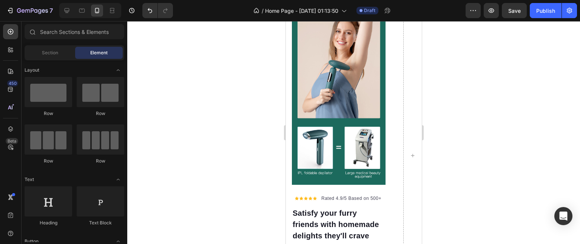
scroll to position [91, 0]
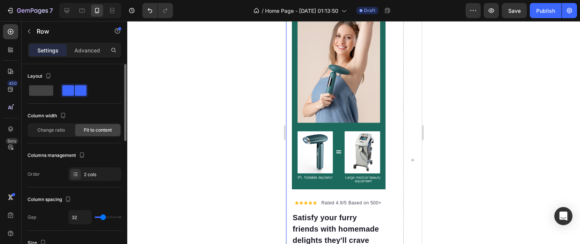
click at [83, 91] on span at bounding box center [81, 90] width 12 height 11
click at [73, 91] on span at bounding box center [68, 90] width 12 height 11
click at [94, 172] on div "2 cols" at bounding box center [101, 174] width 35 height 7
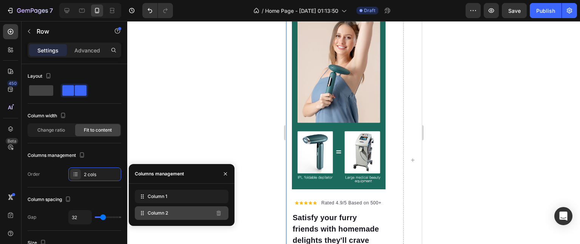
click at [181, 215] on div "Column 2" at bounding box center [182, 213] width 94 height 14
click at [148, 213] on span "Column 2" at bounding box center [158, 213] width 20 height 7
click at [164, 215] on span "Column 2" at bounding box center [158, 213] width 20 height 7
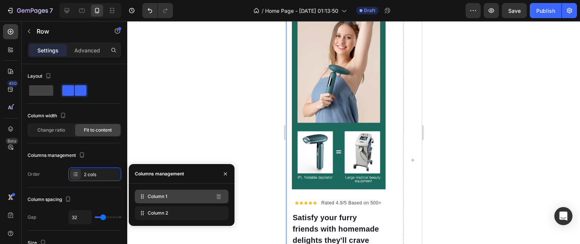
click at [181, 194] on div "Column 1" at bounding box center [182, 197] width 94 height 14
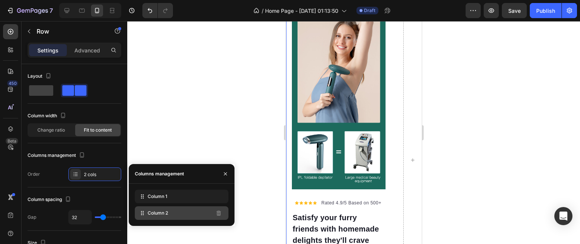
click at [165, 211] on span "Column 2" at bounding box center [158, 213] width 20 height 7
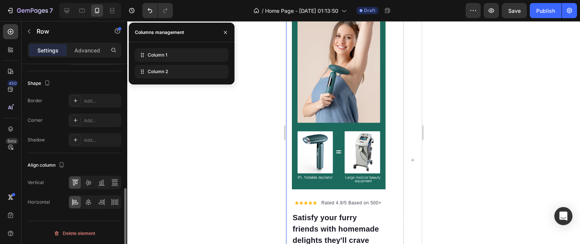
scroll to position [0, 0]
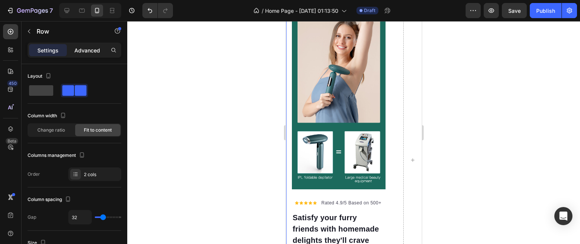
click at [84, 46] on p "Advanced" at bounding box center [87, 50] width 26 height 8
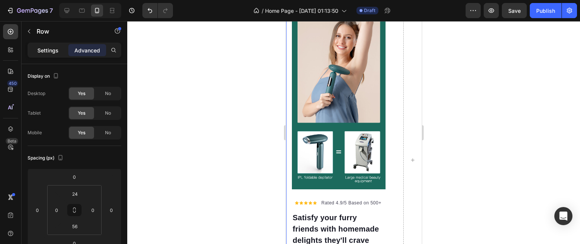
click at [50, 55] on div "Settings" at bounding box center [48, 50] width 38 height 12
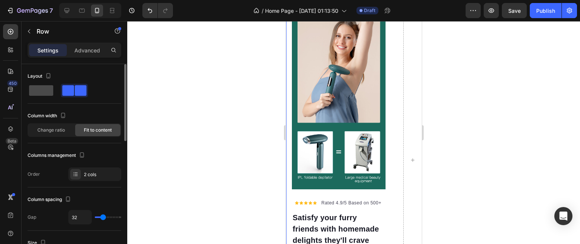
click at [48, 88] on span at bounding box center [41, 90] width 24 height 11
type input "0"
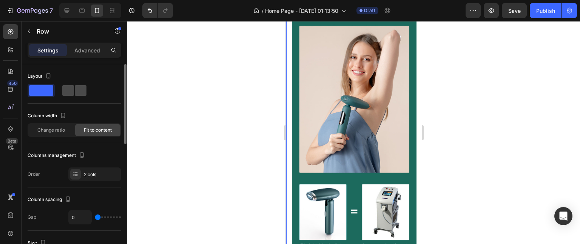
click at [77, 92] on span at bounding box center [81, 90] width 12 height 11
type input "32"
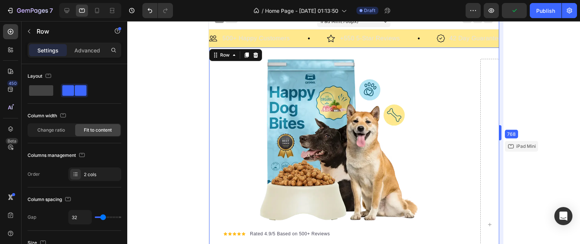
scroll to position [7, 0]
drag, startPoint x: 423, startPoint y: 137, endPoint x: 579, endPoint y: 115, distance: 158.2
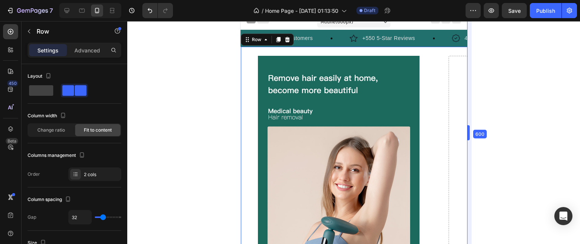
scroll to position [6, 0]
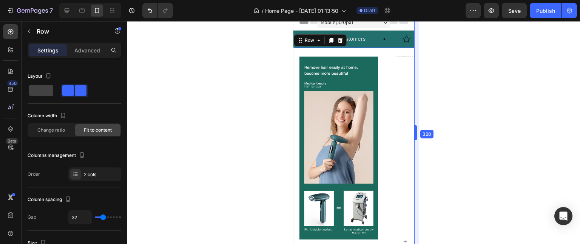
drag, startPoint x: 498, startPoint y: 184, endPoint x: 314, endPoint y: 182, distance: 184.1
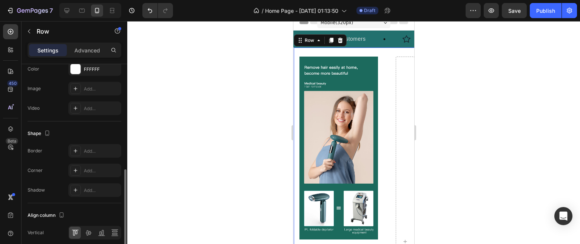
scroll to position [274, 0]
click at [91, 86] on div "Add..." at bounding box center [101, 89] width 35 height 7
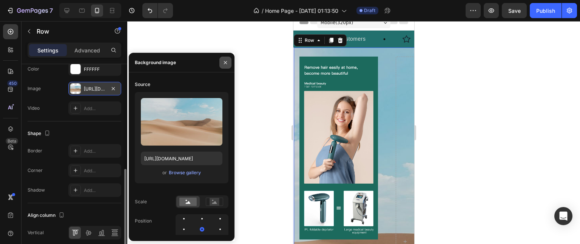
click at [227, 63] on icon "button" at bounding box center [225, 63] width 6 height 6
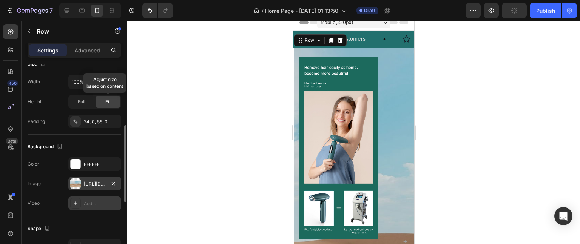
scroll to position [180, 0]
click at [88, 200] on div "Add..." at bounding box center [101, 203] width 35 height 7
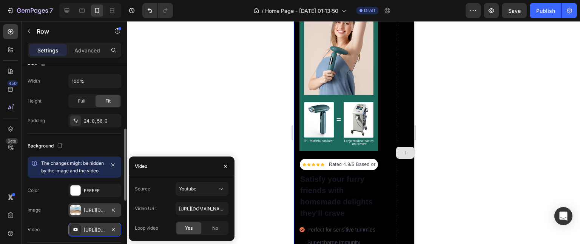
scroll to position [96, 0]
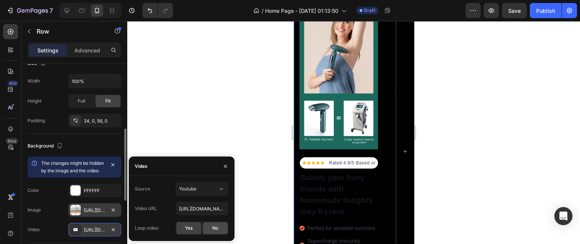
click at [221, 226] on div "No" at bounding box center [215, 228] width 25 height 12
click at [190, 226] on span "Yes" at bounding box center [189, 228] width 8 height 7
click at [228, 166] on icon "button" at bounding box center [225, 166] width 6 height 6
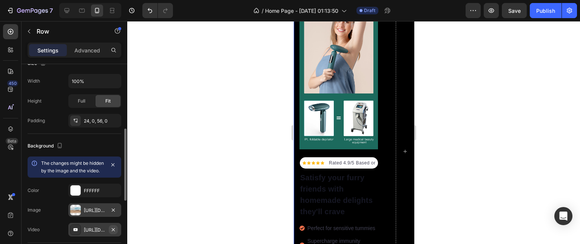
click at [115, 233] on icon "button" at bounding box center [113, 230] width 6 height 6
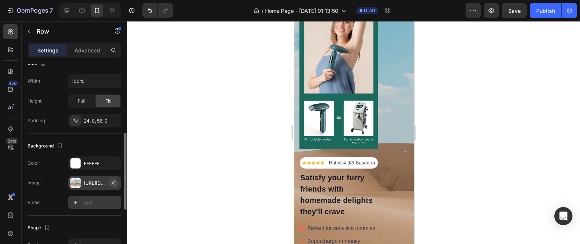
click at [116, 184] on icon "button" at bounding box center [113, 183] width 6 height 6
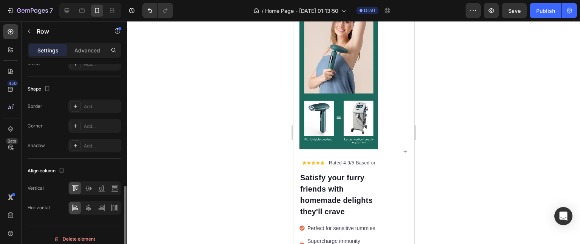
scroll to position [324, 0]
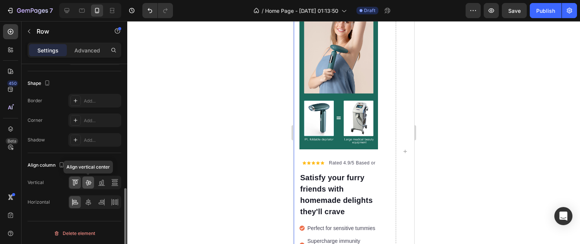
click at [90, 181] on icon at bounding box center [88, 182] width 6 height 5
click at [78, 184] on icon at bounding box center [75, 183] width 8 height 8
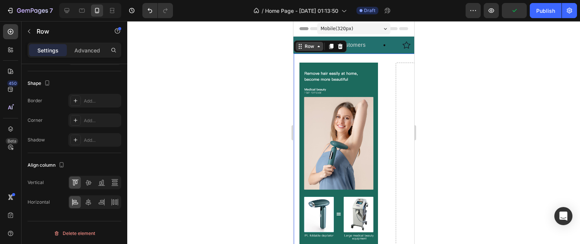
click at [301, 48] on icon at bounding box center [300, 46] width 6 height 6
click at [305, 42] on div "Image 500+ Happy Customers Text Block Row Image +550 5-Star Reviews Text Block …" at bounding box center [353, 245] width 121 height 417
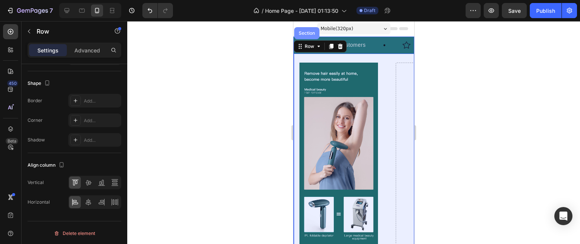
click at [307, 36] on div "Section" at bounding box center [306, 33] width 25 height 12
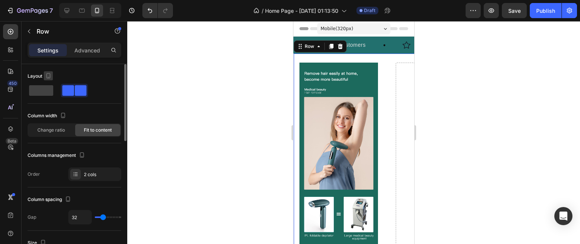
click at [47, 73] on icon "button" at bounding box center [48, 75] width 4 height 5
click at [89, 91] on div at bounding box center [75, 91] width 94 height 14
click at [403, 141] on div at bounding box center [404, 248] width 19 height 370
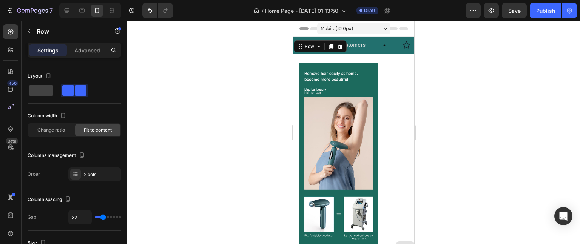
click at [403, 141] on div at bounding box center [404, 248] width 19 height 370
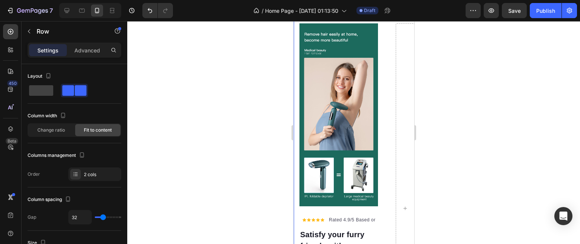
click at [93, 57] on div "Settings Advanced" at bounding box center [75, 50] width 94 height 15
click at [86, 51] on p "Advanced" at bounding box center [87, 50] width 26 height 8
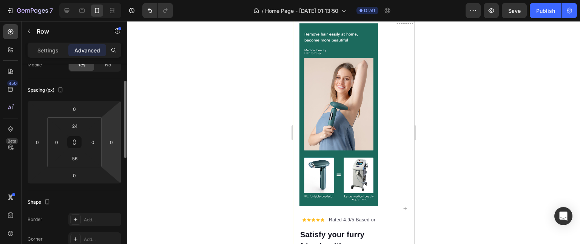
scroll to position [0, 0]
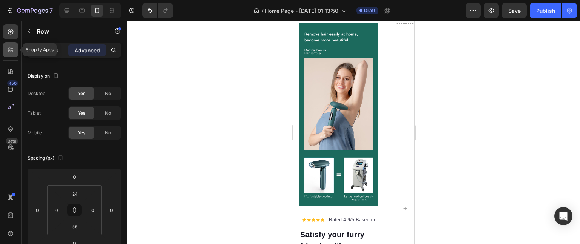
click at [9, 49] on icon at bounding box center [11, 50] width 8 height 8
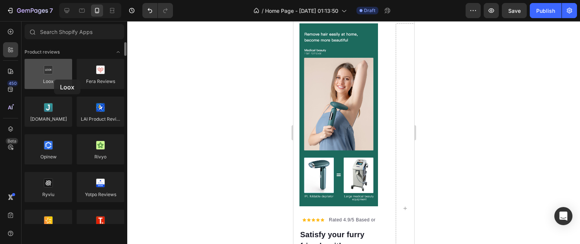
click at [54, 80] on div at bounding box center [49, 74] width 48 height 30
click at [59, 80] on div at bounding box center [49, 74] width 48 height 30
click at [14, 49] on icon at bounding box center [11, 50] width 8 height 8
click at [9, 77] on div at bounding box center [10, 71] width 15 height 15
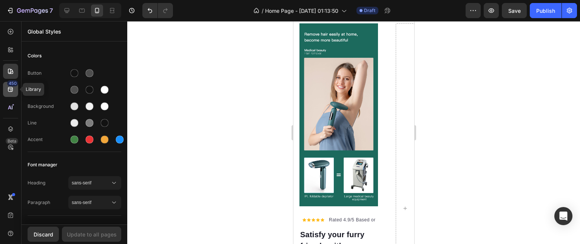
click at [12, 90] on icon at bounding box center [11, 90] width 8 height 8
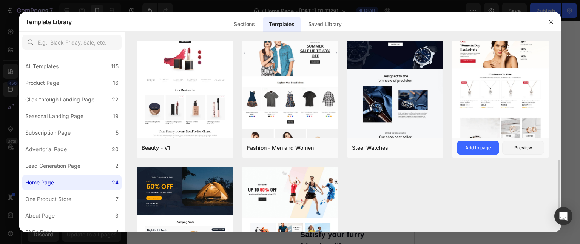
scroll to position [437, 0]
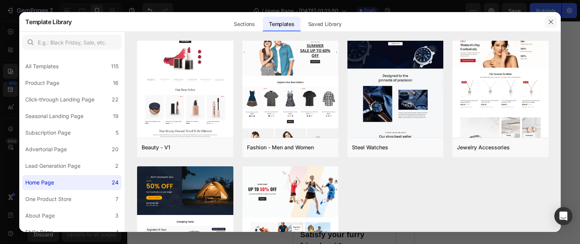
click at [546, 21] on button "button" at bounding box center [550, 22] width 12 height 12
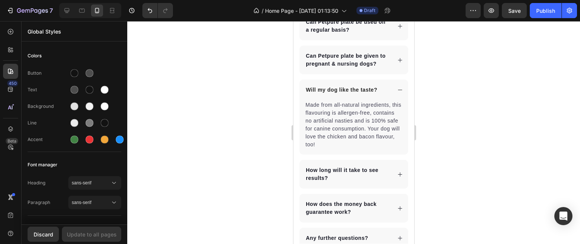
scroll to position [3410, 0]
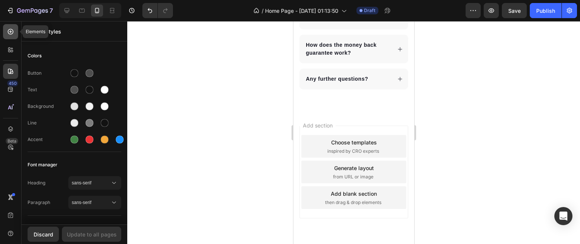
click at [13, 29] on icon at bounding box center [11, 32] width 8 height 8
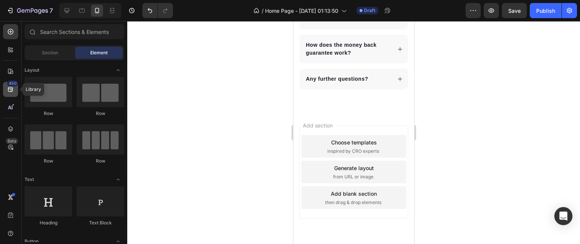
click at [14, 86] on div "450" at bounding box center [12, 83] width 11 height 6
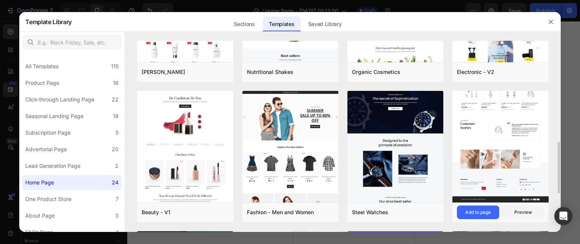
scroll to position [407, 0]
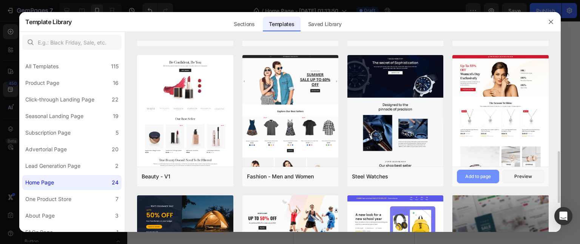
click at [484, 180] on button "Add to page" at bounding box center [478, 177] width 42 height 14
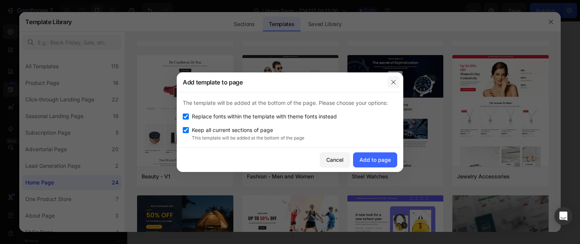
click at [392, 82] on icon "button" at bounding box center [393, 82] width 6 height 6
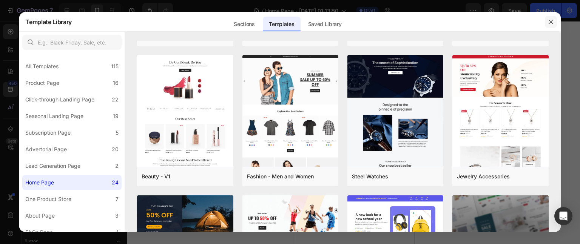
click at [551, 18] on button "button" at bounding box center [550, 22] width 12 height 12
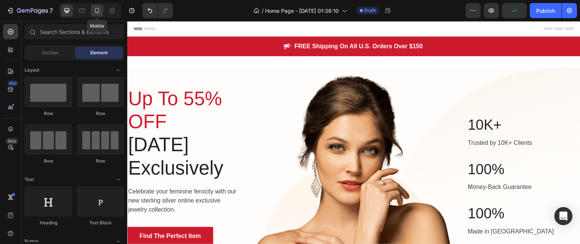
click at [97, 14] on icon at bounding box center [97, 11] width 8 height 8
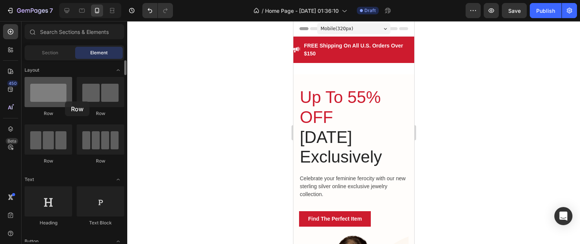
click at [65, 101] on div at bounding box center [49, 92] width 48 height 30
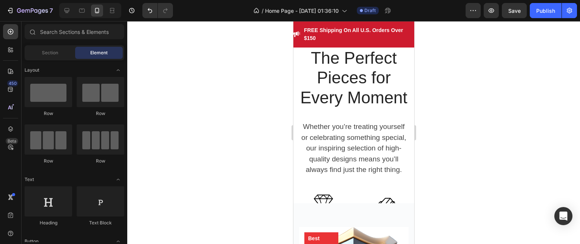
scroll to position [1398, 0]
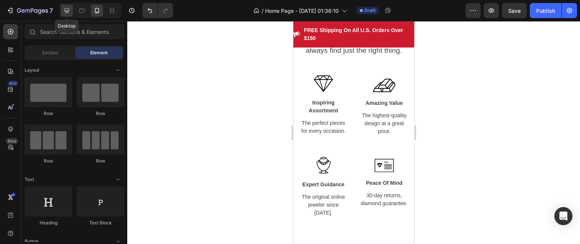
click at [67, 15] on div at bounding box center [67, 11] width 12 height 12
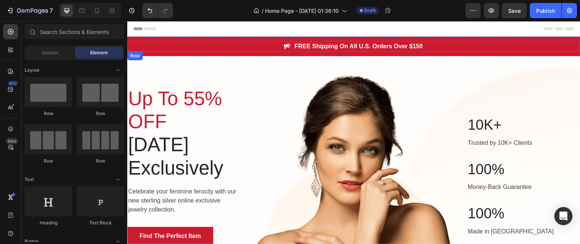
click at [236, 42] on div "Image FREE Shipping On All U.S. Orders Over $150 Text block Row" at bounding box center [353, 46] width 453 height 11
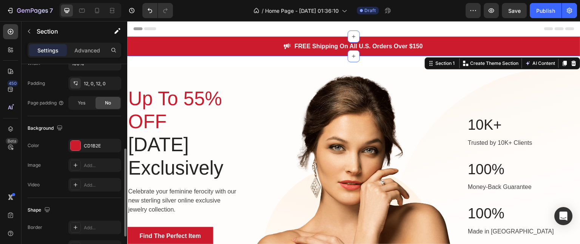
scroll to position [196, 0]
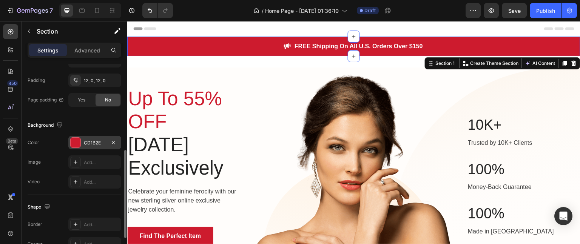
click at [93, 140] on div "CD1B2E" at bounding box center [95, 143] width 22 height 7
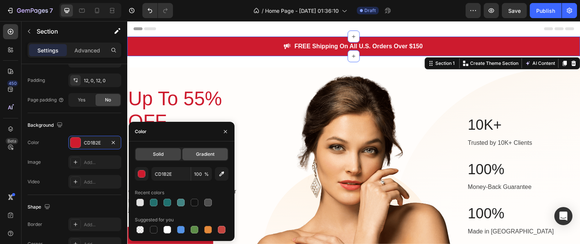
click at [201, 155] on span "Gradient" at bounding box center [205, 154] width 18 height 7
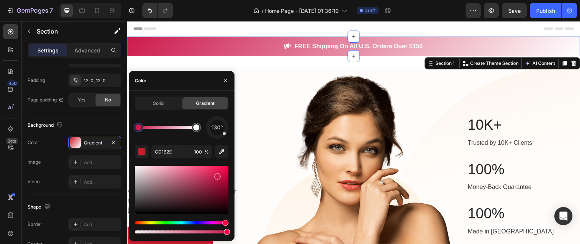
click at [224, 222] on div "Hue" at bounding box center [225, 223] width 6 height 6
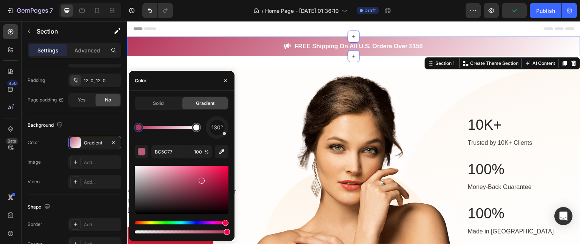
type input "B7375B"
drag, startPoint x: 184, startPoint y: 180, endPoint x: 180, endPoint y: 189, distance: 11.0
click at [170, 105] on div "Solid" at bounding box center [157, 103] width 45 height 12
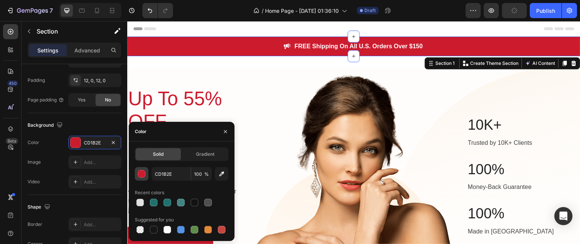
click at [143, 178] on div "button" at bounding box center [142, 174] width 8 height 8
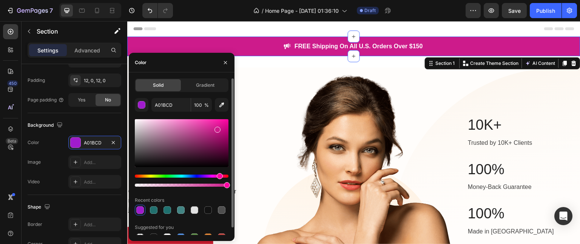
drag, startPoint x: 225, startPoint y: 175, endPoint x: 218, endPoint y: 173, distance: 6.6
click at [218, 173] on div "Hue" at bounding box center [220, 176] width 6 height 6
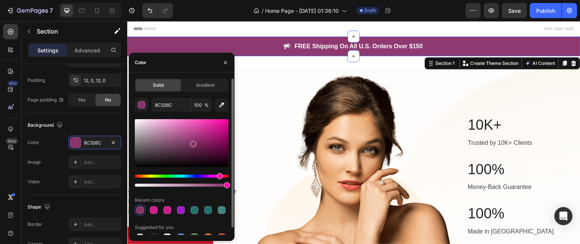
drag, startPoint x: 217, startPoint y: 129, endPoint x: 192, endPoint y: 141, distance: 27.7
click at [192, 141] on div at bounding box center [193, 144] width 6 height 6
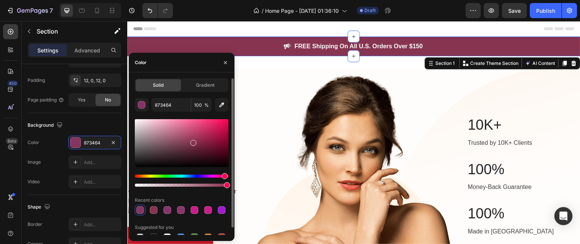
drag, startPoint x: 219, startPoint y: 176, endPoint x: 223, endPoint y: 174, distance: 5.1
click at [223, 174] on div "Hue" at bounding box center [224, 176] width 6 height 6
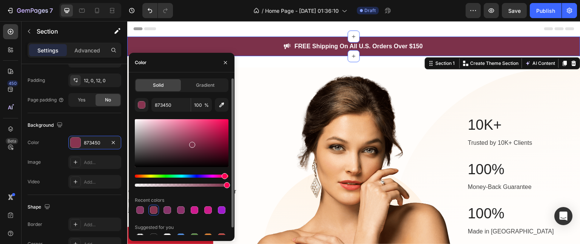
type input "7C314A"
click at [192, 143] on div at bounding box center [192, 145] width 6 height 6
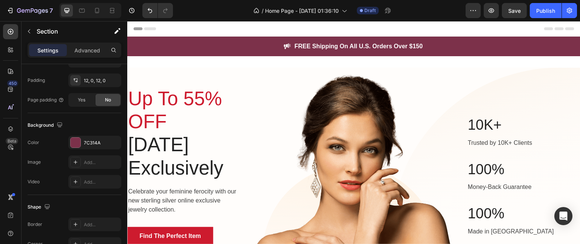
click at [278, 35] on div "Header" at bounding box center [353, 28] width 441 height 15
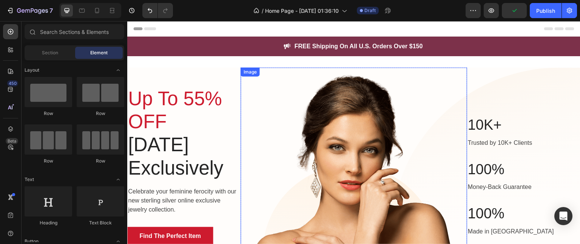
click at [324, 142] on img at bounding box center [353, 171] width 226 height 206
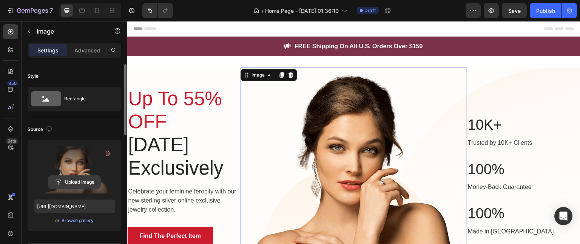
click at [83, 181] on input "file" at bounding box center [74, 182] width 52 height 13
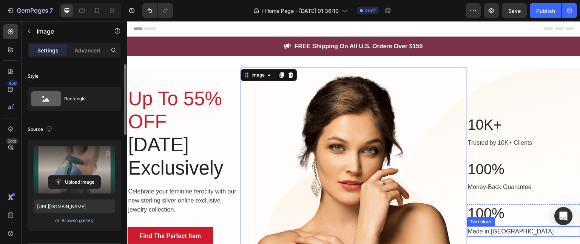
type input "https://cdn.shopify.com/s/files/1/0656/4315/1569/files/gempages_586457926219072…"
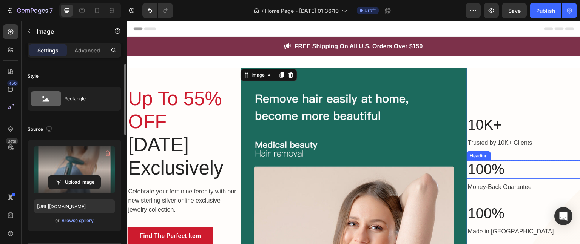
scroll to position [0, 0]
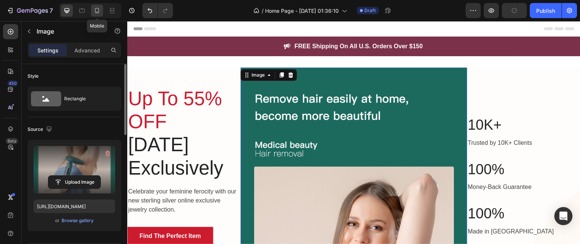
click at [97, 8] on icon at bounding box center [97, 10] width 4 height 5
type input "270"
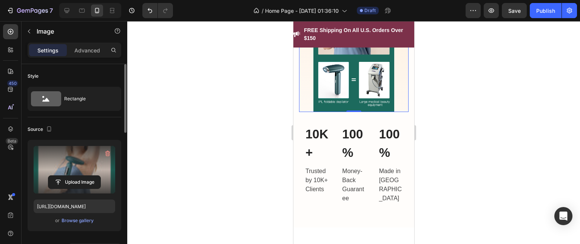
scroll to position [309, 0]
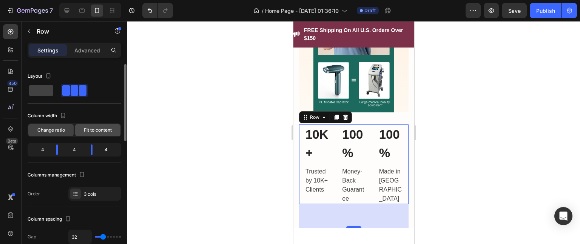
click at [109, 131] on span "Fit to content" at bounding box center [98, 130] width 28 height 7
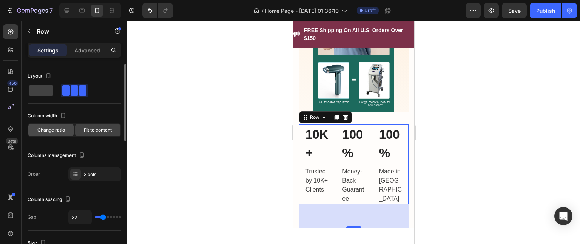
click at [62, 133] on div "Change ratio" at bounding box center [50, 130] width 45 height 12
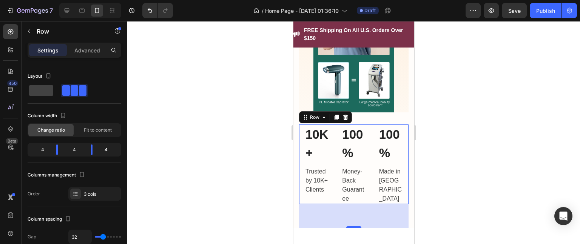
type input "15"
type input "13"
type input "2"
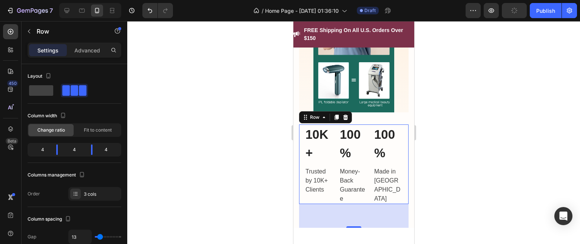
type input "2"
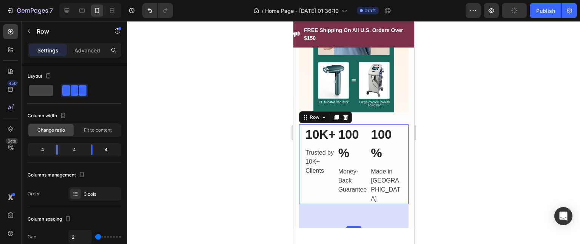
type input "0"
drag, startPoint x: 103, startPoint y: 236, endPoint x: 91, endPoint y: 240, distance: 11.9
type input "0"
click at [95, 238] on input "range" at bounding box center [108, 237] width 26 height 2
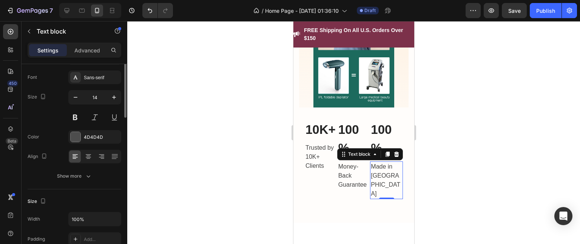
scroll to position [0, 0]
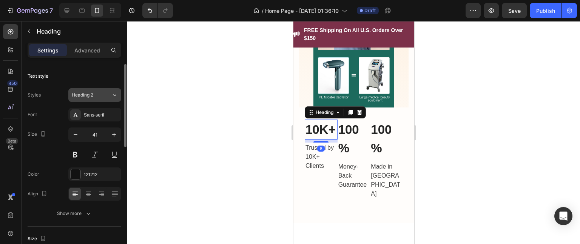
click at [106, 95] on div "Heading 2" at bounding box center [92, 95] width 40 height 7
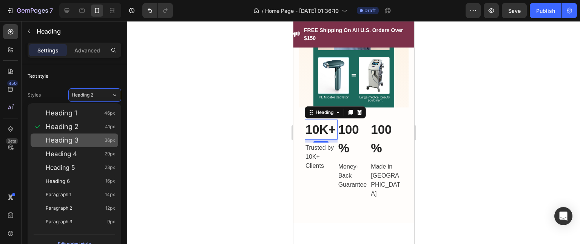
click at [75, 139] on span "Heading 3" at bounding box center [62, 141] width 33 height 8
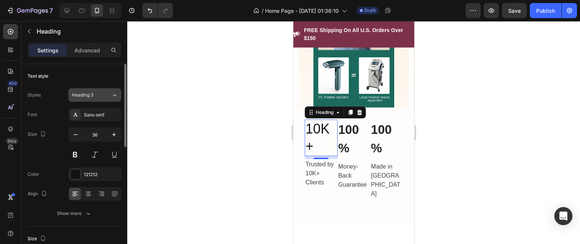
click at [116, 97] on icon at bounding box center [114, 95] width 6 height 8
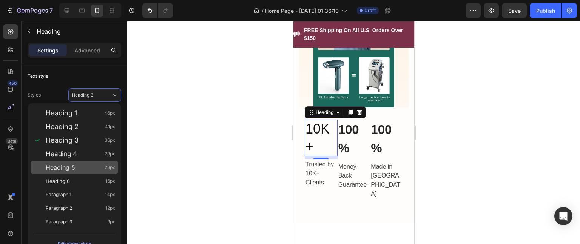
click at [93, 171] on div "Heading 5 23px" at bounding box center [75, 168] width 88 height 14
type input "23"
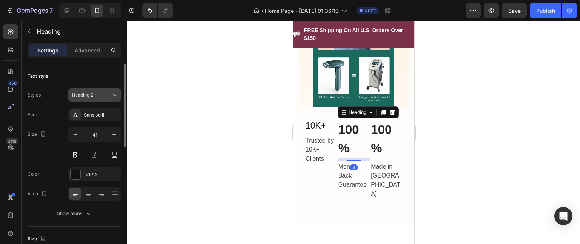
click at [107, 98] on button "Heading 2" at bounding box center [94, 95] width 53 height 14
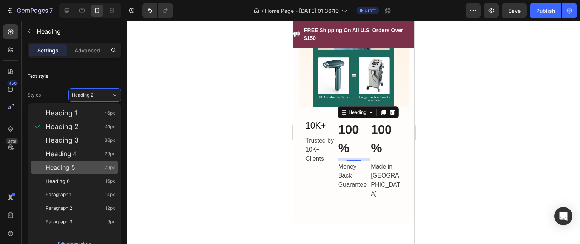
click at [75, 170] on div "Heading 5 23px" at bounding box center [80, 168] width 69 height 8
type input "23"
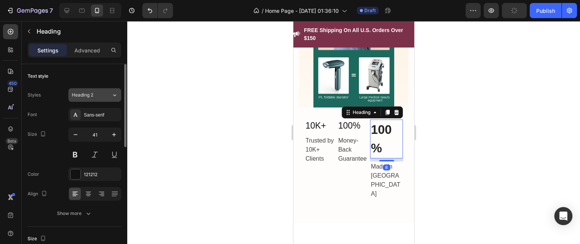
click at [99, 93] on div "Heading 2" at bounding box center [87, 95] width 31 height 7
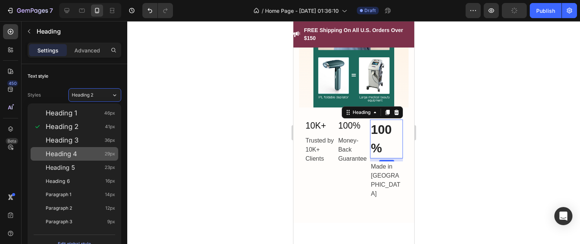
click at [82, 158] on div "Heading 4 29px" at bounding box center [75, 154] width 88 height 14
type input "29"
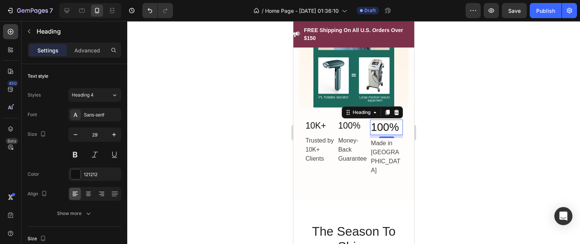
click at [218, 136] on div at bounding box center [353, 132] width 452 height 223
click at [122, 96] on div at bounding box center [124, 105] width 4 height 83
click at [119, 96] on button "Heading 4" at bounding box center [94, 95] width 53 height 14
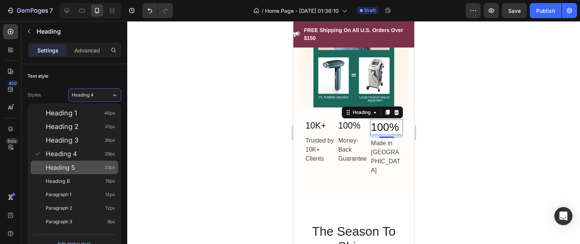
click at [81, 168] on div "Heading 5 23px" at bounding box center [80, 168] width 69 height 8
type input "23"
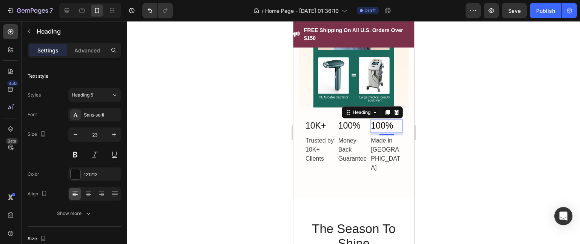
click at [233, 140] on div at bounding box center [353, 132] width 452 height 223
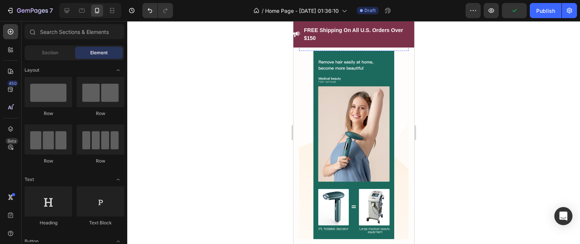
scroll to position [260, 0]
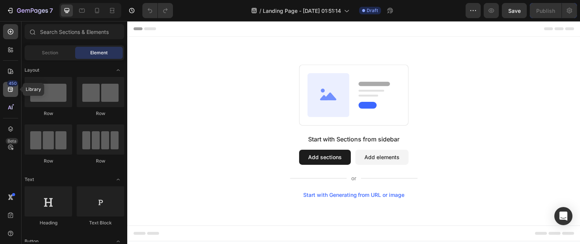
click at [12, 93] on icon at bounding box center [11, 90] width 8 height 8
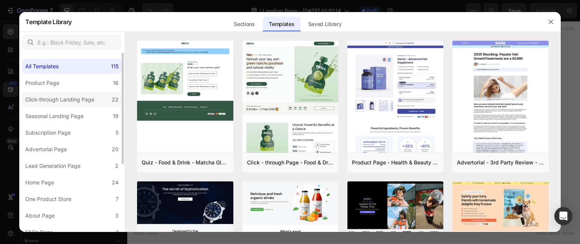
click at [83, 96] on div "Click-through Landing Page" at bounding box center [59, 99] width 69 height 9
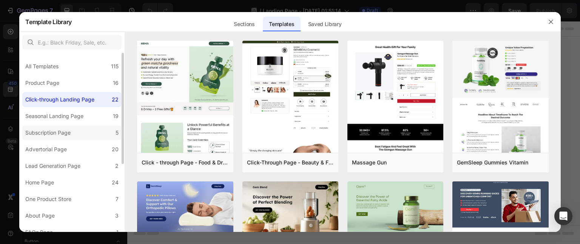
click at [75, 131] on label "Subscription Page 5" at bounding box center [71, 132] width 99 height 15
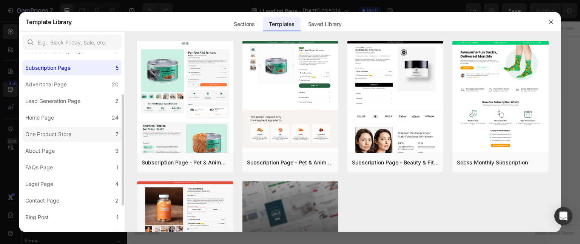
scroll to position [66, 0]
click at [51, 147] on div "About Page" at bounding box center [39, 150] width 29 height 9
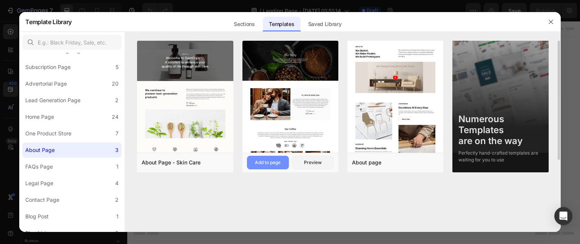
click at [264, 166] on div "Add to page" at bounding box center [268, 162] width 26 height 7
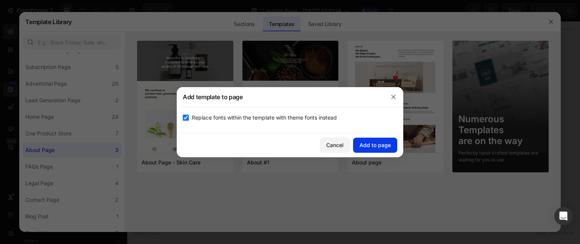
click at [361, 147] on div "Add to page" at bounding box center [374, 145] width 31 height 8
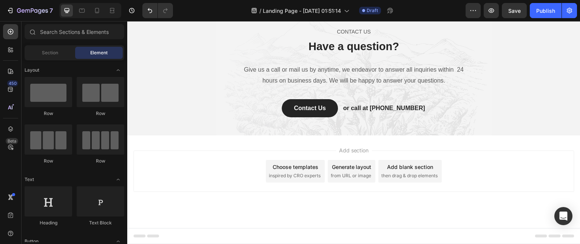
scroll to position [1431, 0]
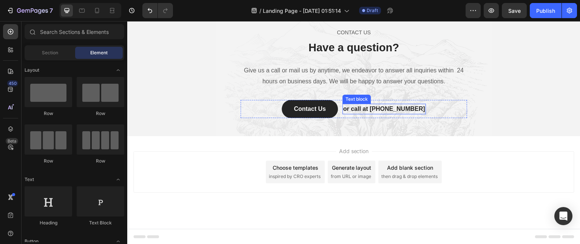
click at [397, 108] on p "or call at [PHONE_NUMBER]" at bounding box center [384, 109] width 82 height 9
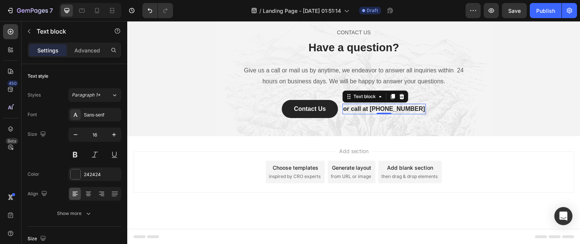
click at [381, 107] on p "or call at [PHONE_NUMBER]" at bounding box center [384, 109] width 82 height 9
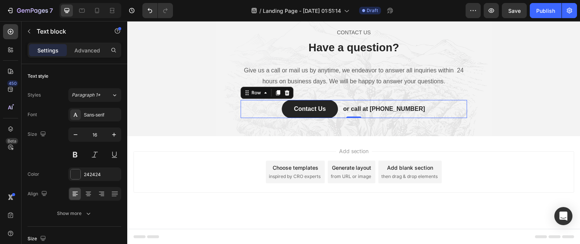
click at [420, 112] on div "Contact Us Button or call at [PHONE_NUMBER] Text block Row 0" at bounding box center [353, 109] width 226 height 18
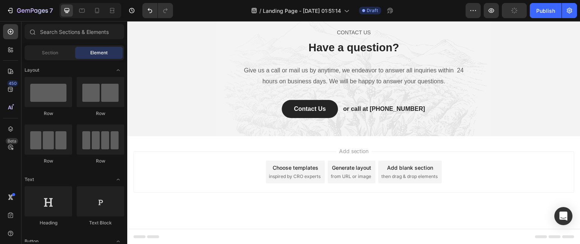
click at [467, 200] on div "Add section Choose templates inspired by CRO experts Generate layout from URL o…" at bounding box center [353, 182] width 453 height 93
click at [313, 108] on div "Contact Us" at bounding box center [310, 109] width 32 height 9
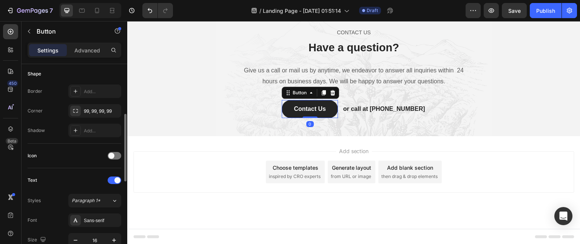
scroll to position [148, 0]
click at [115, 155] on div at bounding box center [115, 156] width 14 height 8
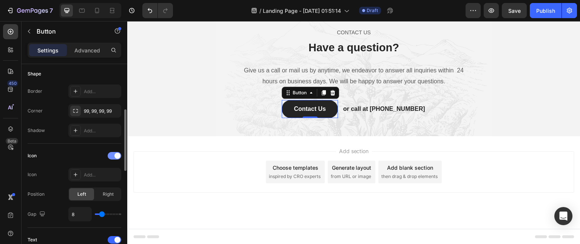
click at [115, 155] on span at bounding box center [117, 156] width 6 height 6
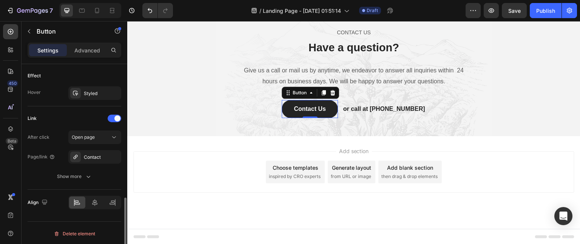
scroll to position [397, 0]
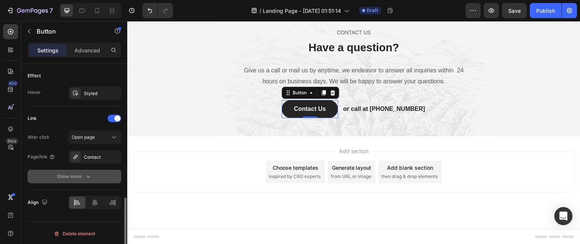
click at [86, 174] on icon "button" at bounding box center [89, 177] width 8 height 8
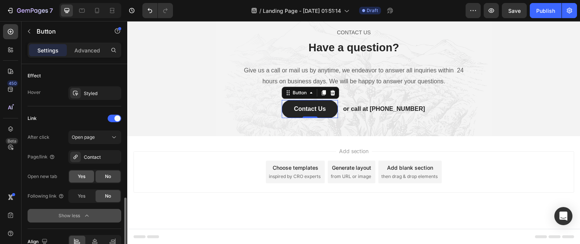
click at [90, 175] on div "Yes" at bounding box center [81, 177] width 25 height 12
click at [83, 197] on span "Yes" at bounding box center [82, 196] width 8 height 7
click at [78, 155] on div at bounding box center [75, 157] width 11 height 11
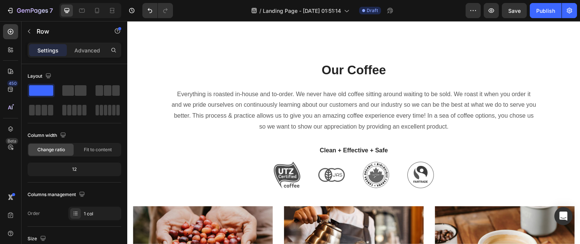
scroll to position [468, 0]
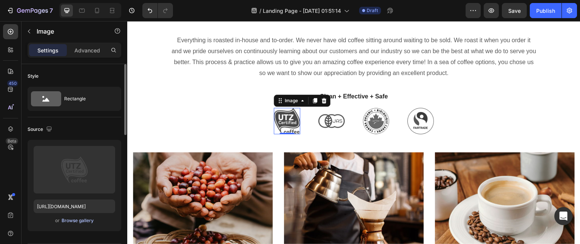
click at [77, 218] on div "Browse gallery" at bounding box center [77, 220] width 32 height 7
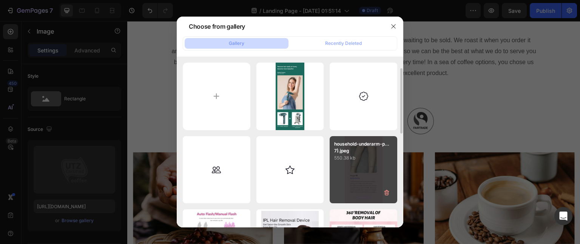
scroll to position [276, 0]
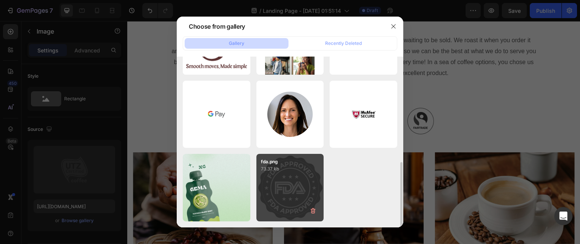
click at [291, 194] on div "fda.png 73.37 kb" at bounding box center [290, 188] width 68 height 68
type input "[URL][DOMAIN_NAME]"
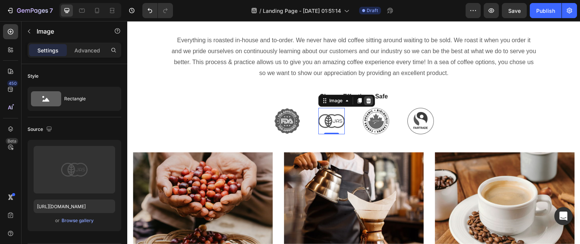
click at [368, 105] on div at bounding box center [368, 100] width 9 height 9
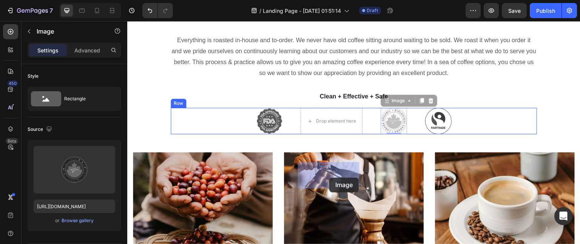
drag, startPoint x: 392, startPoint y: 180, endPoint x: 327, endPoint y: 178, distance: 64.9
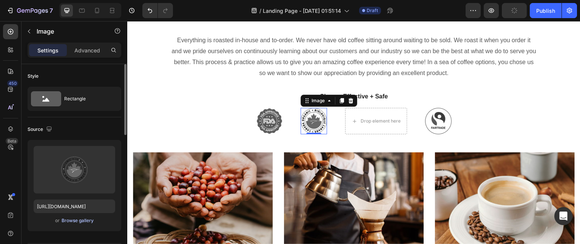
click at [71, 221] on div "Browse gallery" at bounding box center [77, 220] width 32 height 7
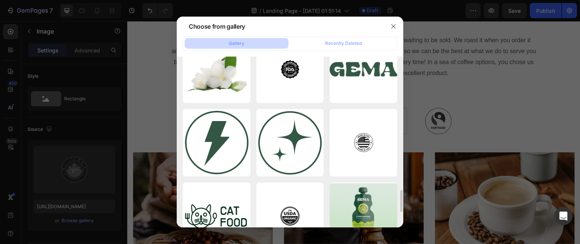
scroll to position [1053, 0]
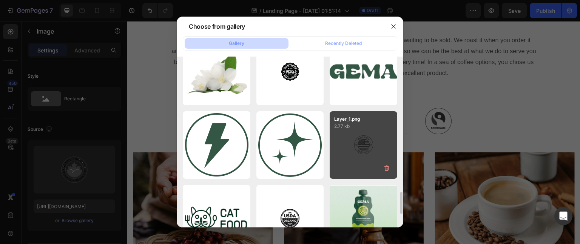
click at [355, 151] on div "Layer_1.png 2.77 kb" at bounding box center [363, 145] width 68 height 68
type input "[URL][DOMAIN_NAME]"
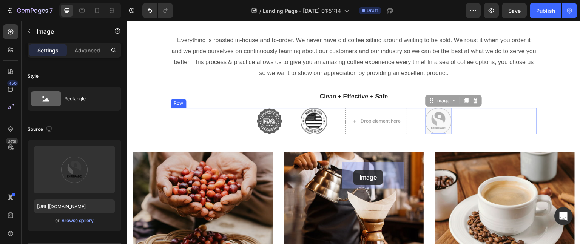
drag, startPoint x: 436, startPoint y: 177, endPoint x: 352, endPoint y: 170, distance: 84.0
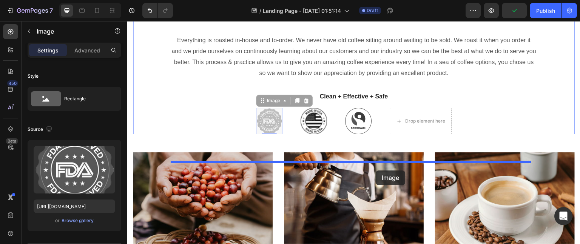
drag, startPoint x: 268, startPoint y: 173, endPoint x: 378, endPoint y: 169, distance: 110.6
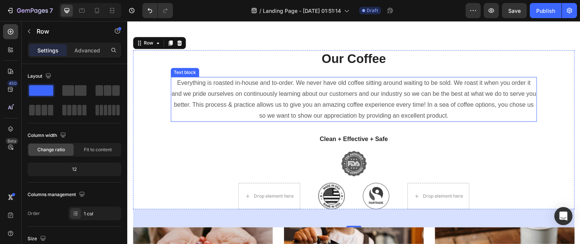
scroll to position [425, 0]
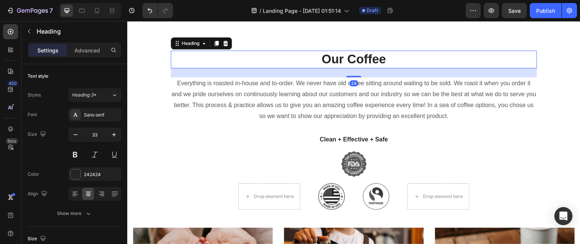
click at [369, 68] on p "Our Coffee" at bounding box center [353, 59] width 364 height 16
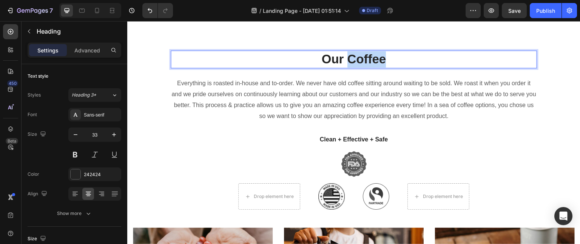
click at [369, 68] on p "Our Coffee" at bounding box center [353, 59] width 364 height 16
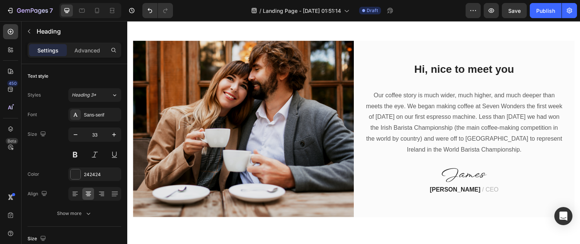
scroll to position [273, 0]
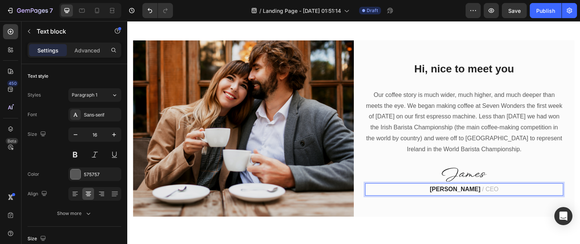
click at [448, 188] on strong "[PERSON_NAME]" at bounding box center [454, 189] width 51 height 6
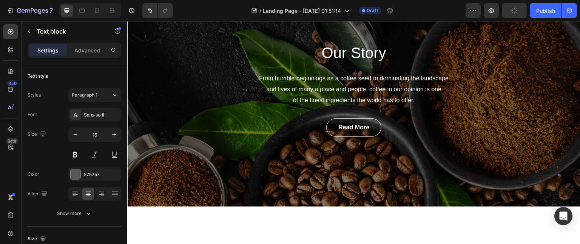
scroll to position [64, 0]
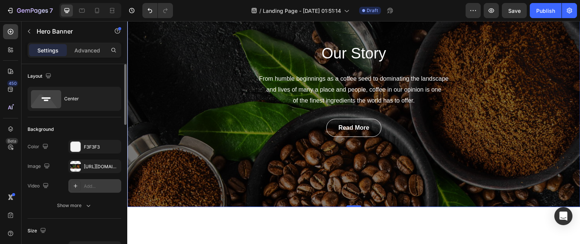
click at [89, 189] on div "Add..." at bounding box center [101, 186] width 35 height 7
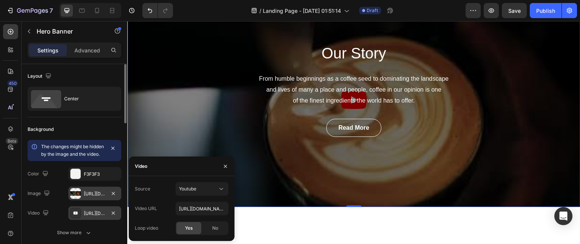
click at [89, 197] on div "[URL][DOMAIN_NAME]" at bounding box center [94, 194] width 53 height 14
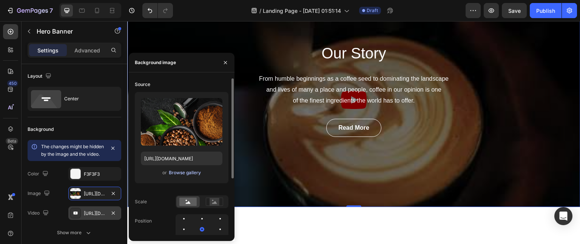
click at [175, 172] on div "Browse gallery" at bounding box center [185, 172] width 32 height 7
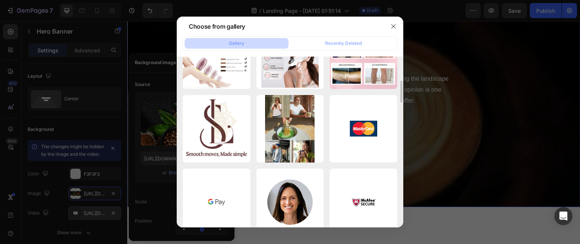
scroll to position [0, 0]
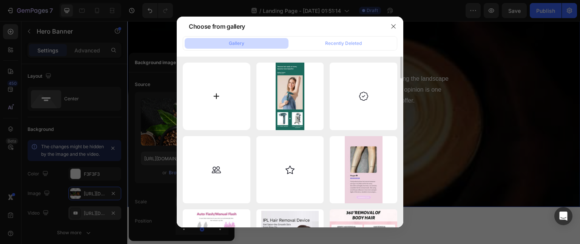
click at [223, 100] on input "file" at bounding box center [217, 97] width 68 height 68
click at [395, 28] on icon "button" at bounding box center [393, 26] width 6 height 6
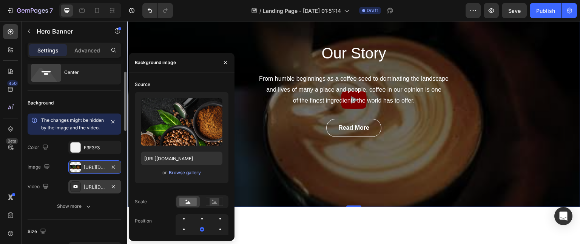
scroll to position [28, 0]
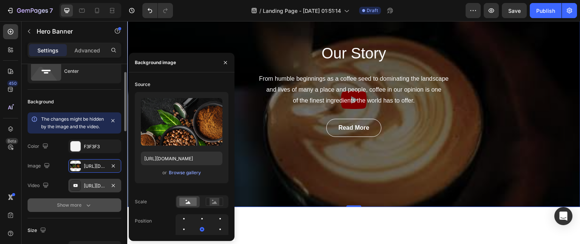
click at [86, 209] on icon "button" at bounding box center [89, 205] width 8 height 8
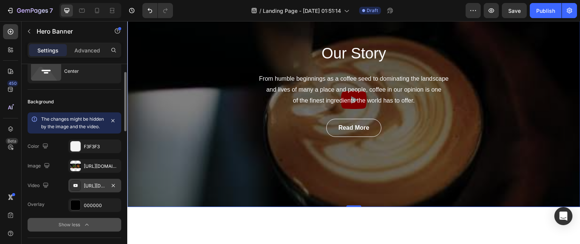
click at [85, 226] on icon "button" at bounding box center [86, 225] width 3 height 2
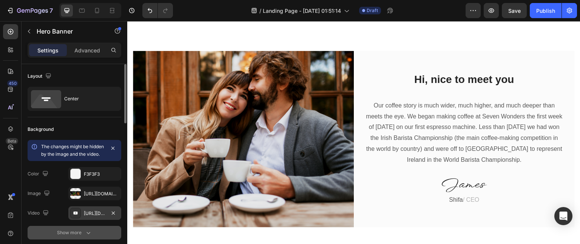
scroll to position [264, 0]
